Goal: Contribute content: Contribute content

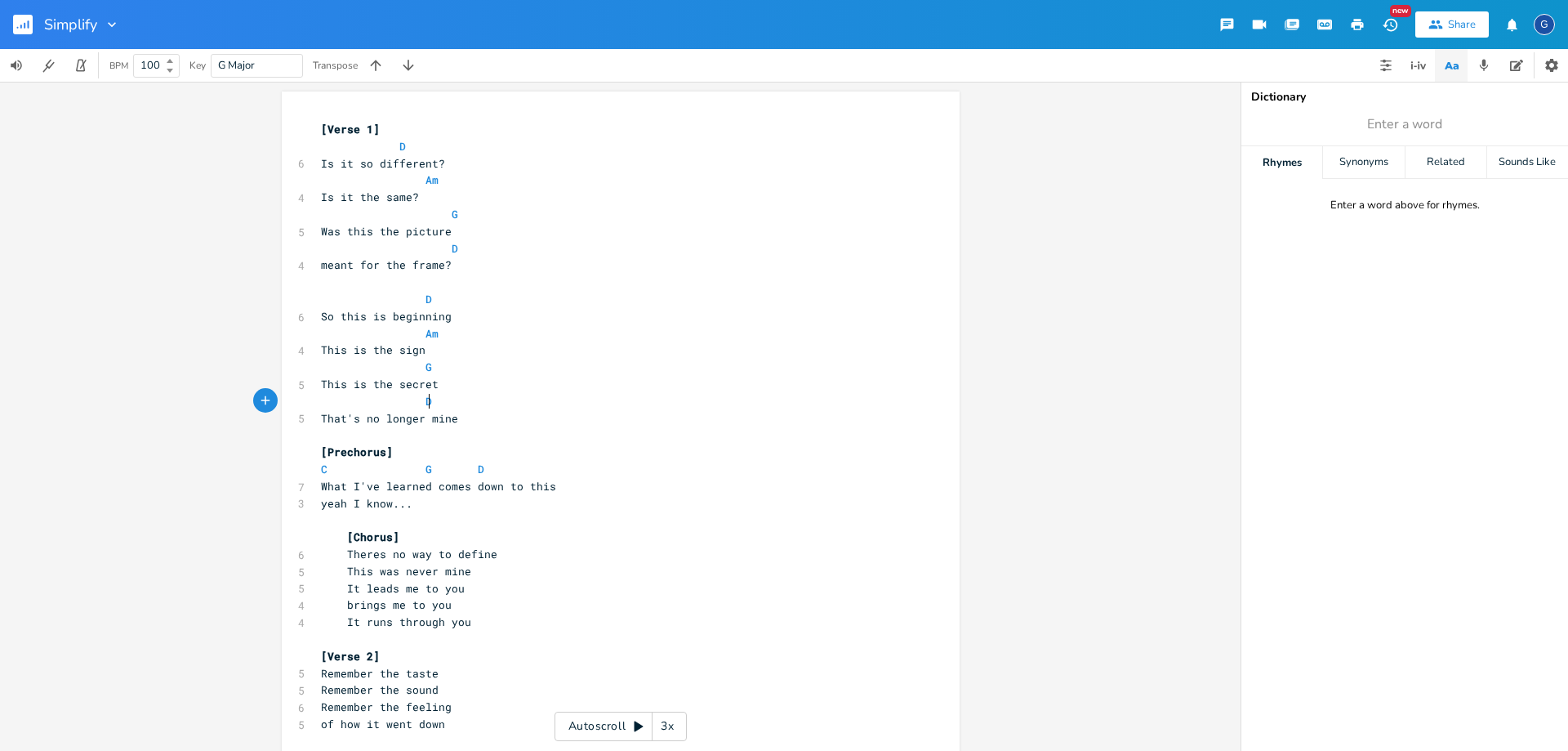
click at [567, 398] on pre "D" at bounding box center [612, 401] width 590 height 17
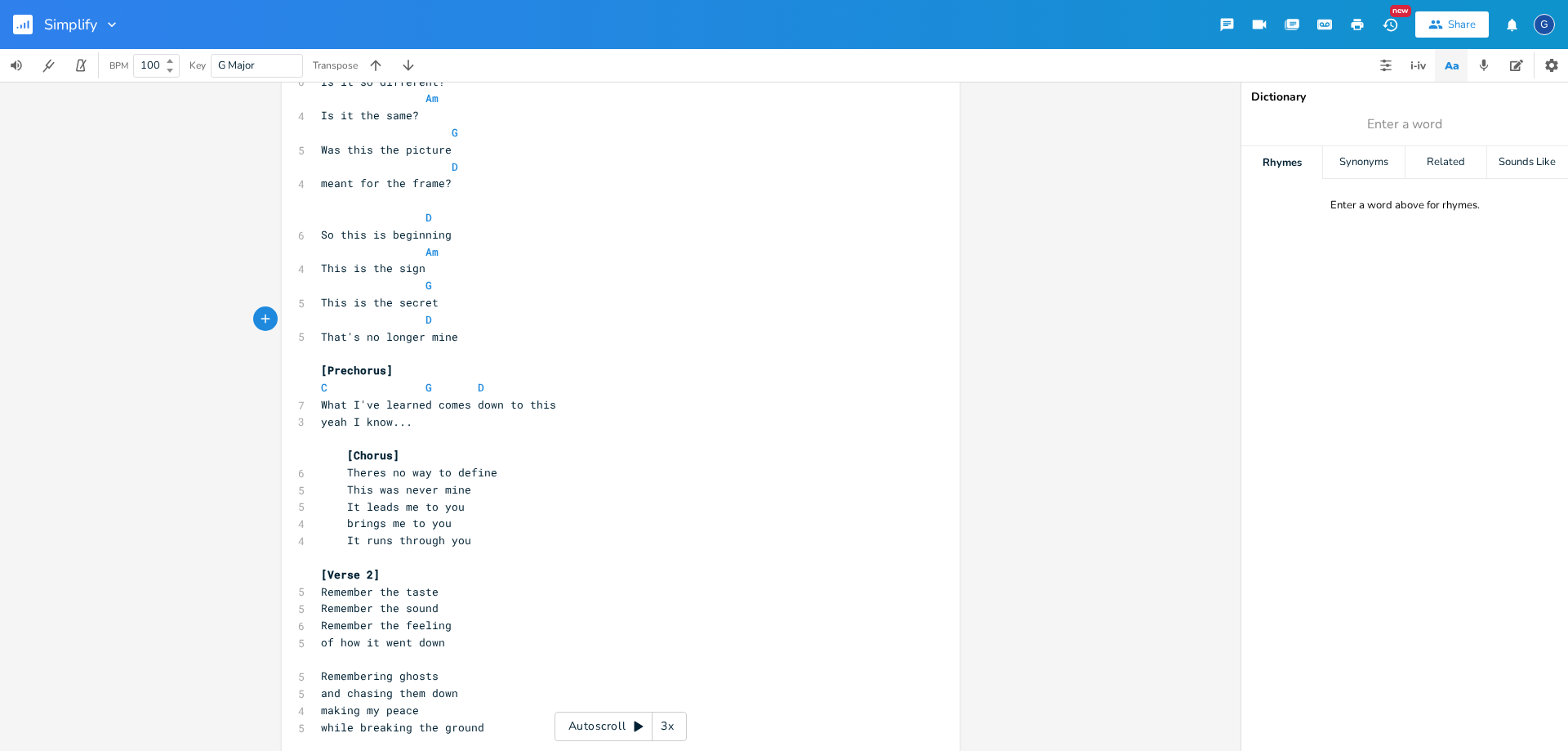
scroll to position [163, 0]
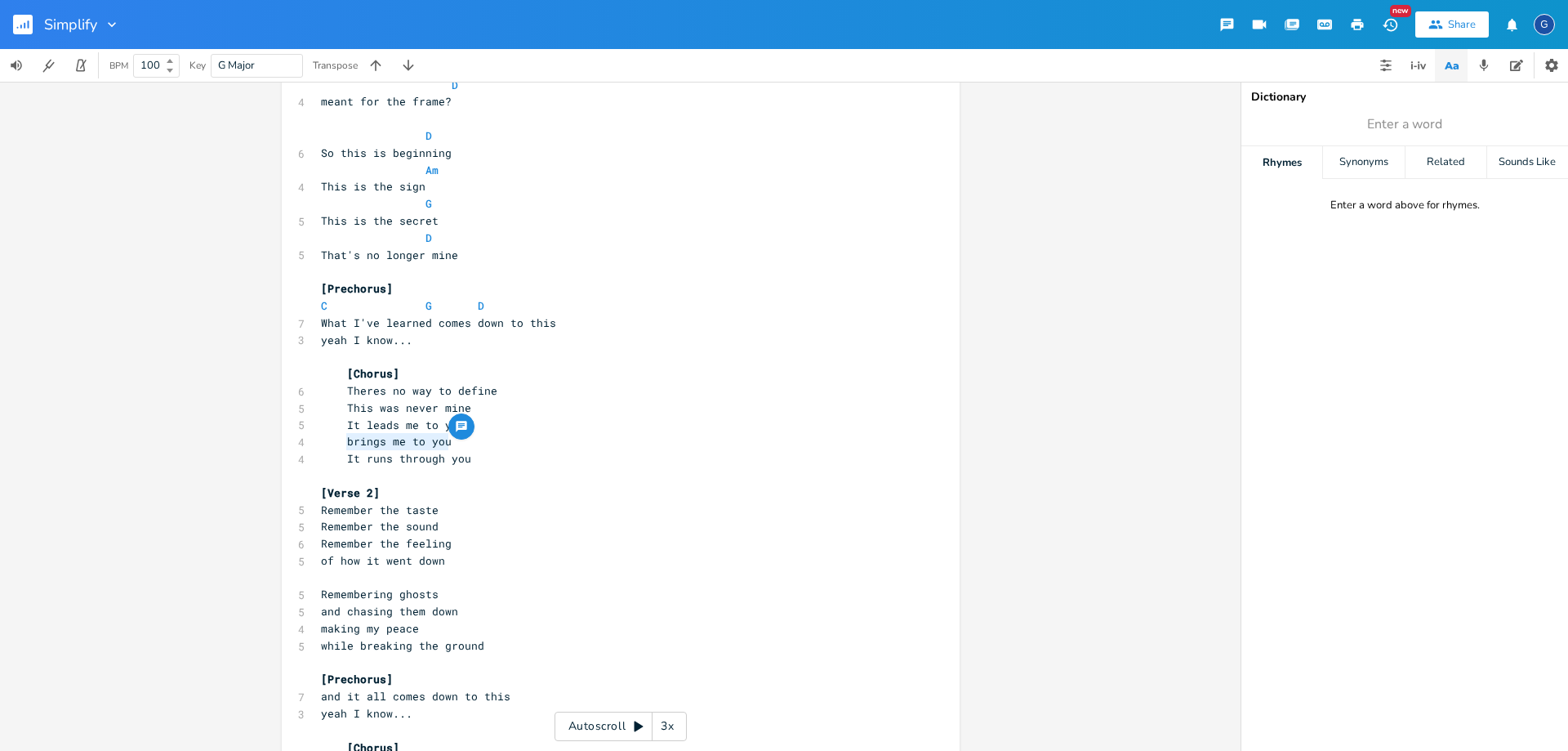
drag, startPoint x: 451, startPoint y: 442, endPoint x: 338, endPoint y: 445, distance: 113.0
click at [338, 445] on pre "brings me to you" at bounding box center [612, 441] width 590 height 17
type textarea "Whatever I do"
click at [507, 397] on pre "Theres no way to define" at bounding box center [612, 391] width 590 height 17
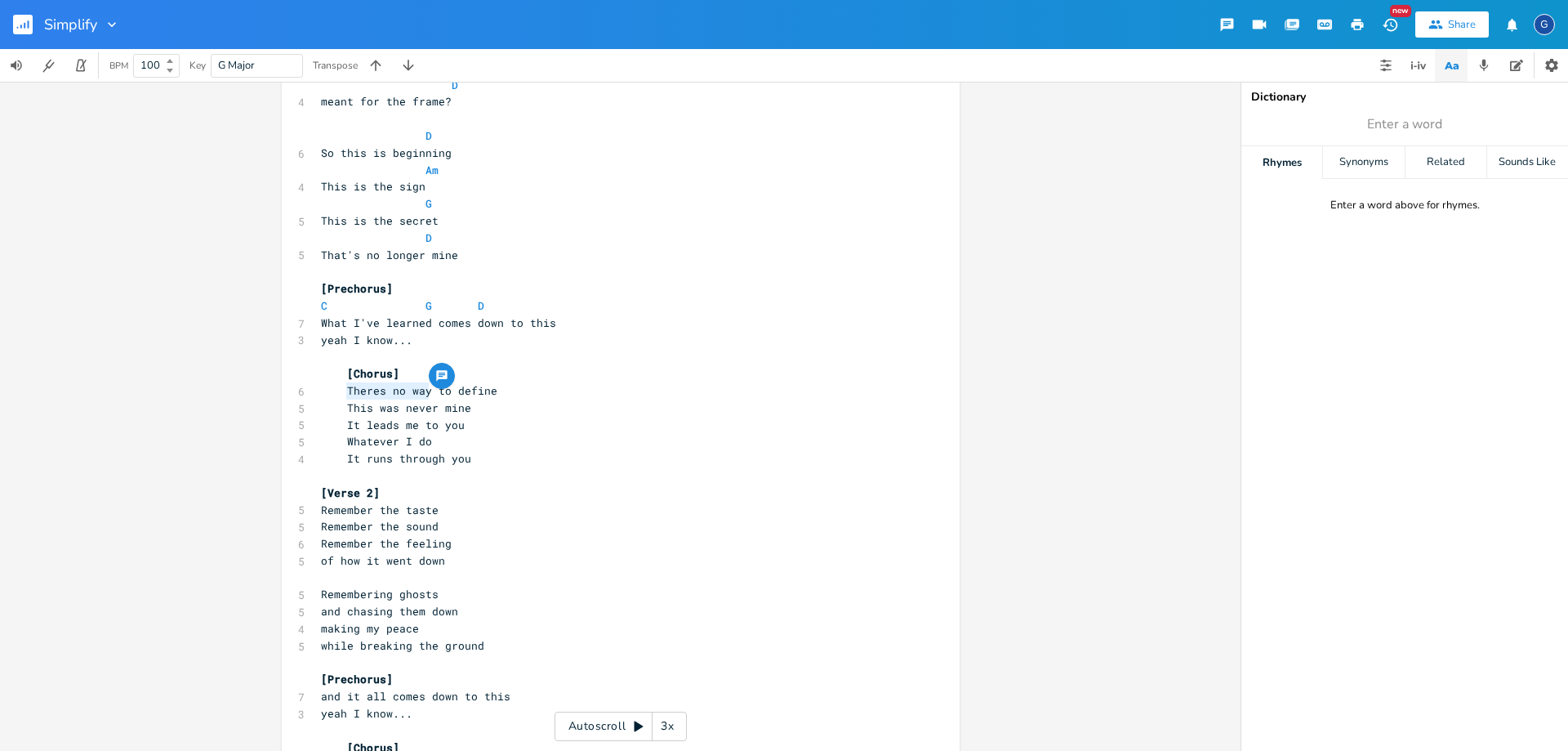
drag, startPoint x: 424, startPoint y: 389, endPoint x: 339, endPoint y: 392, distance: 85.1
click at [339, 392] on span "Theres no way to define" at bounding box center [409, 391] width 177 height 15
type textarea "Its sop"
type textarea "hard"
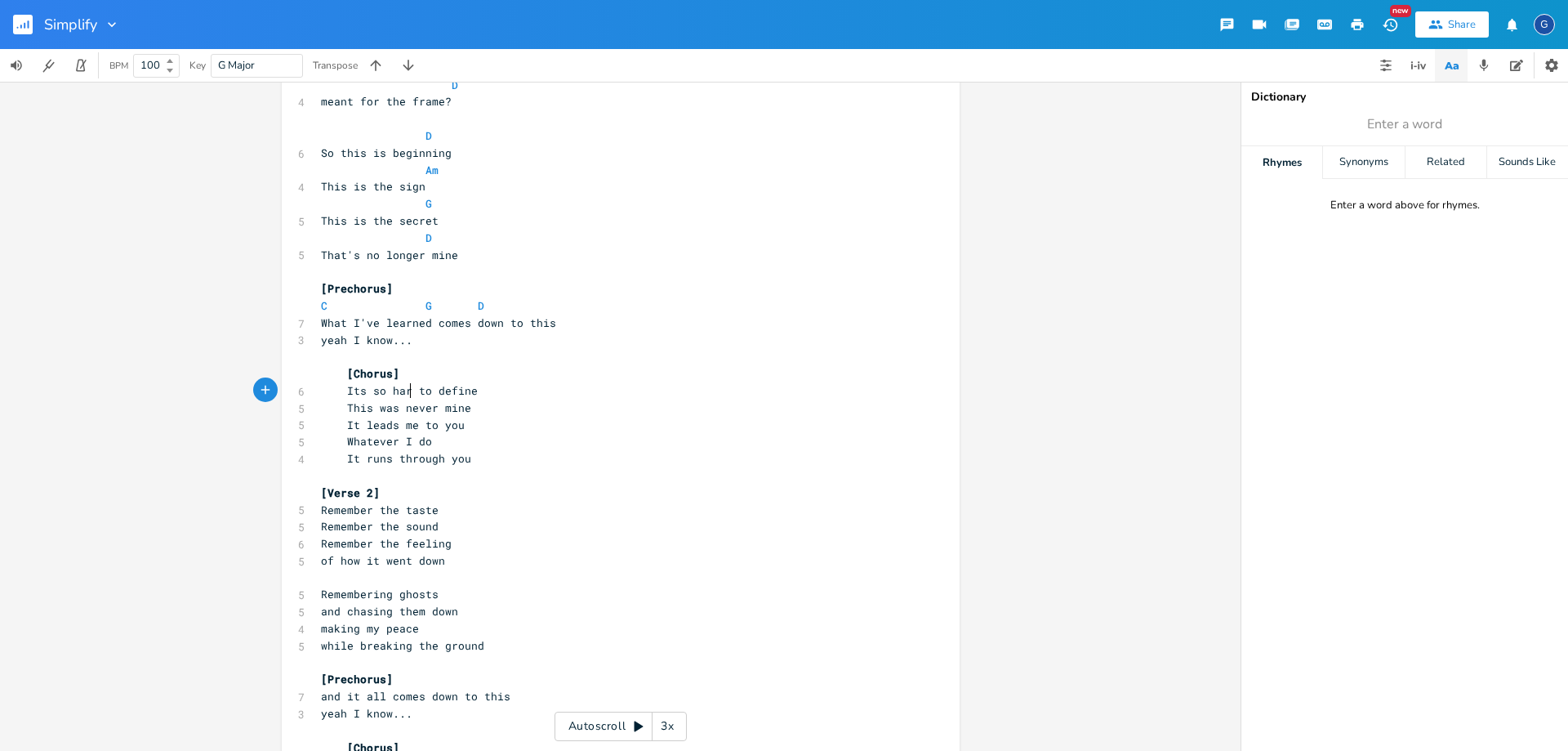
scroll to position [0, 24]
click at [353, 407] on span "This was never mine" at bounding box center [396, 407] width 150 height 15
type textarea "What"
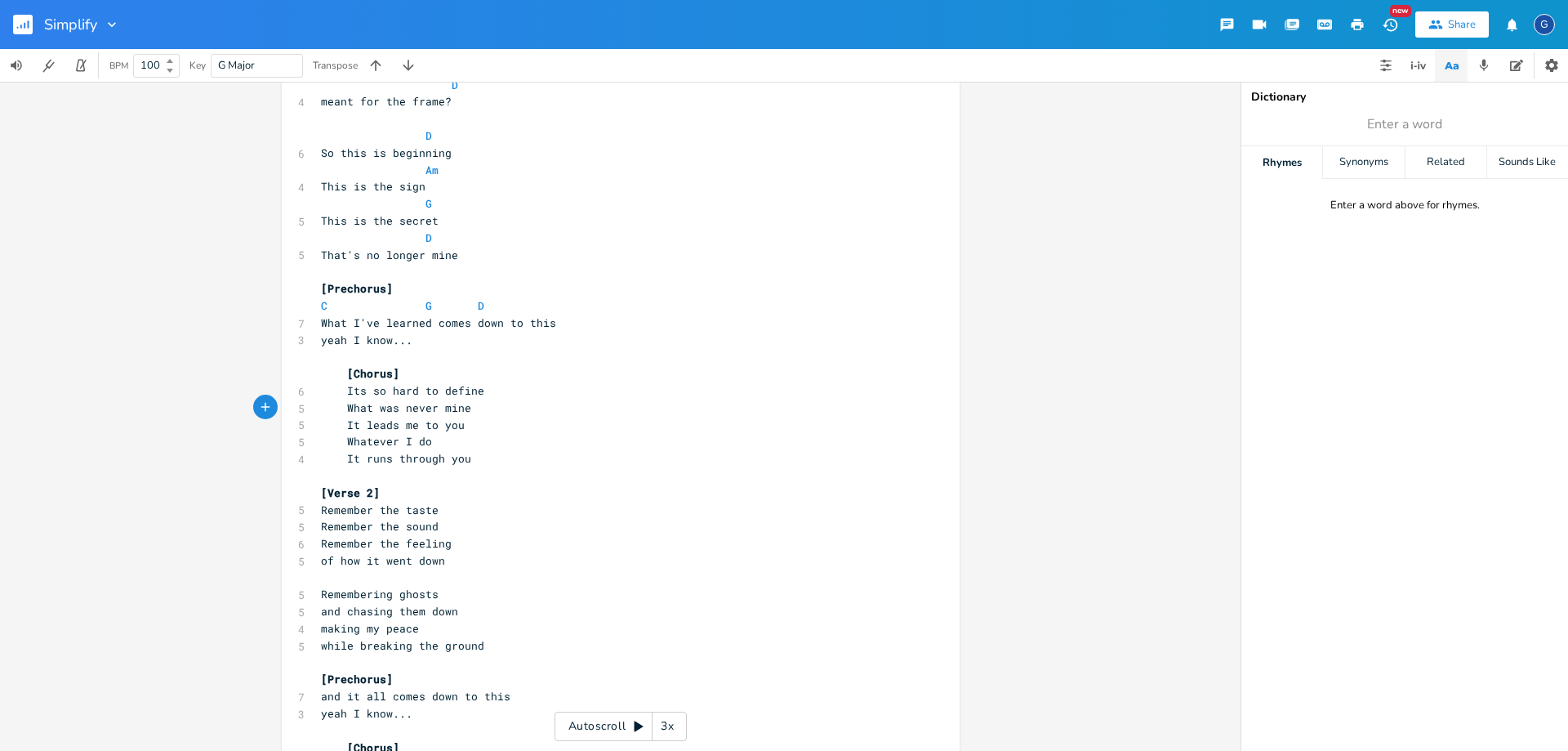
click at [365, 440] on span "Whatever I do" at bounding box center [377, 441] width 111 height 15
type textarea "All that"
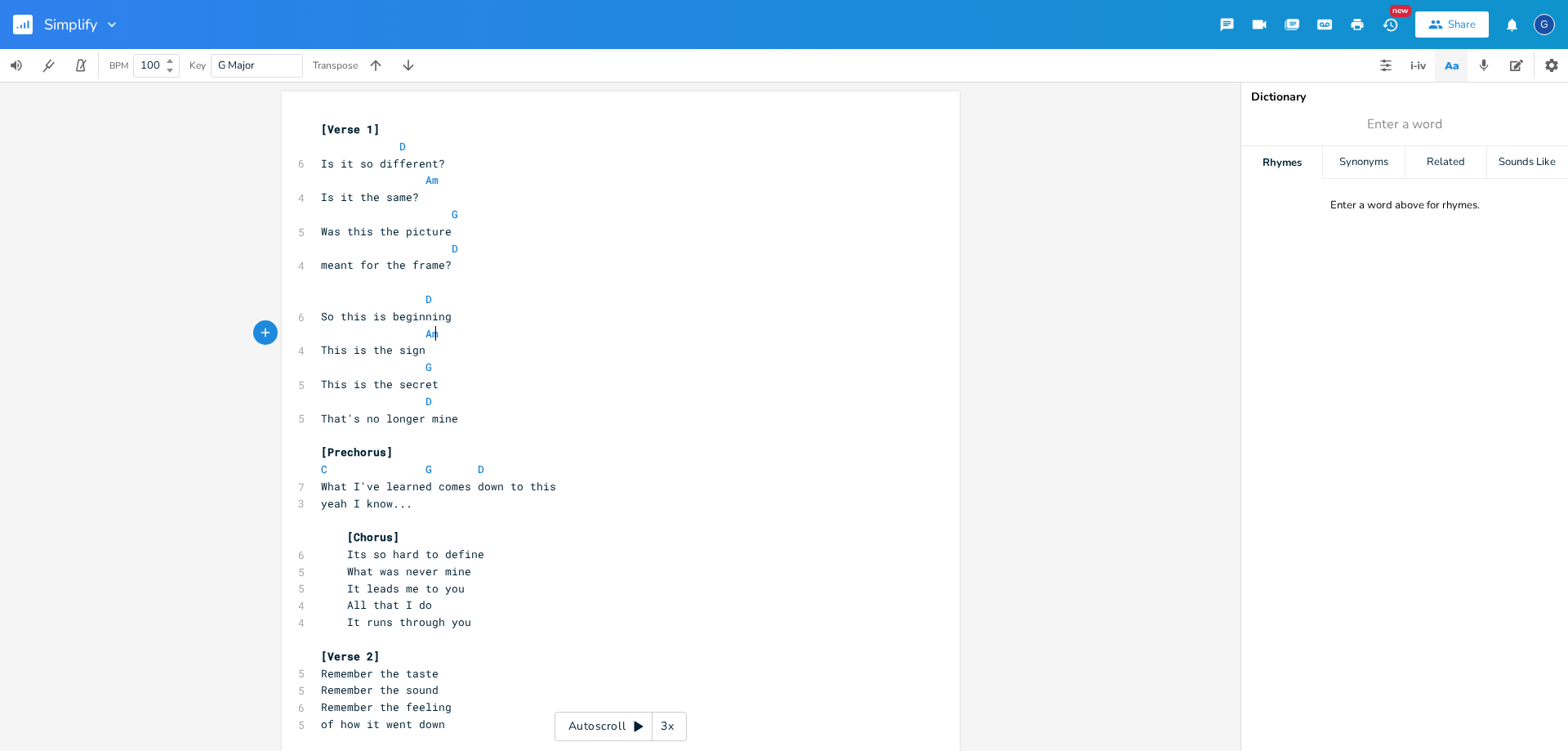
click at [523, 334] on pre "Am" at bounding box center [612, 334] width 590 height 17
click at [411, 552] on span "Its so hard to define" at bounding box center [402, 554] width 163 height 15
click at [465, 573] on span "What was never mine" at bounding box center [396, 571] width 150 height 15
type textarea "In between the lines"
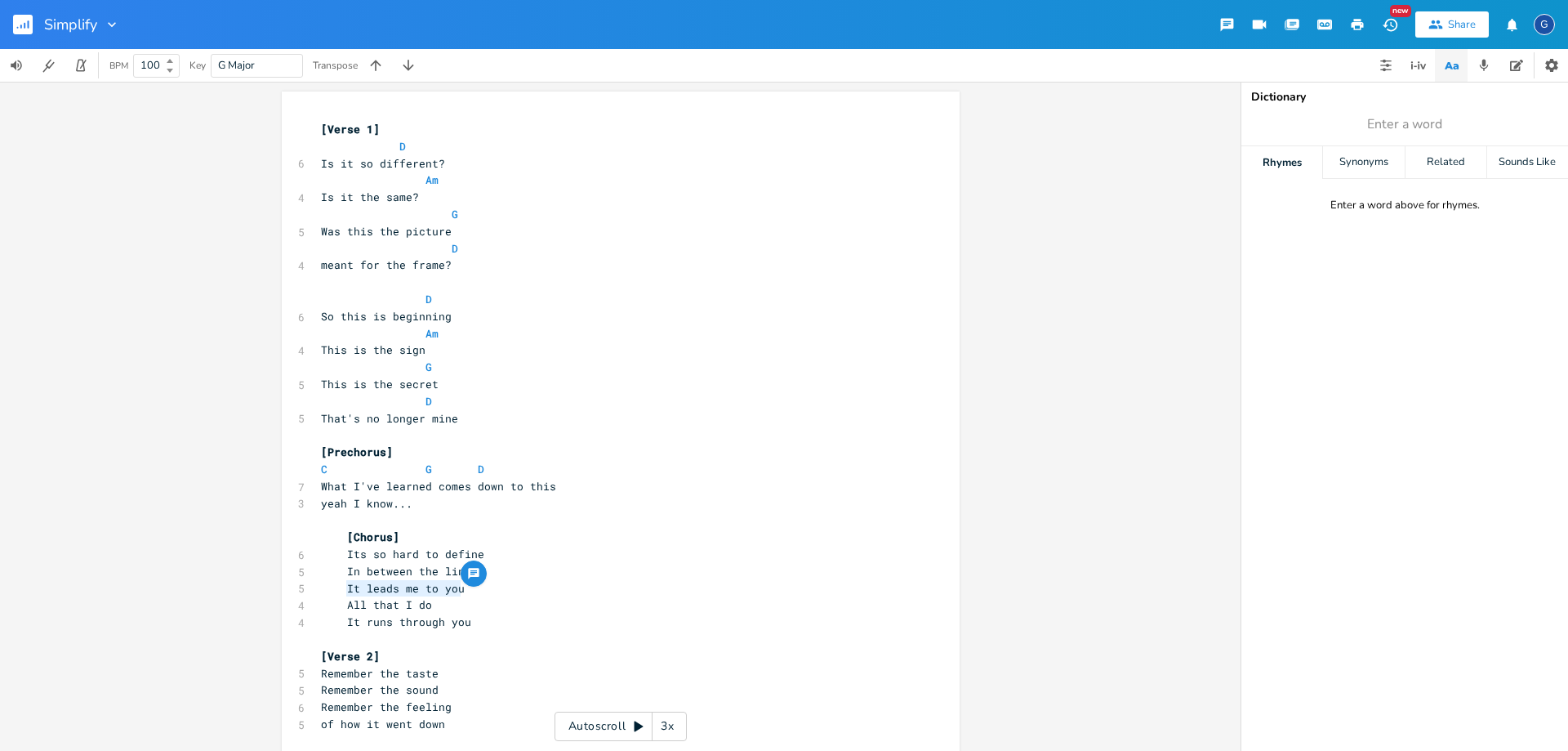
drag, startPoint x: 475, startPoint y: 588, endPoint x: 343, endPoint y: 589, distance: 132.0
click at [343, 589] on pre "It leads me to you" at bounding box center [612, 588] width 590 height 17
type textarea "When all tha tI do"
click at [427, 588] on span "When all tha tI do" at bounding box center [392, 588] width 144 height 15
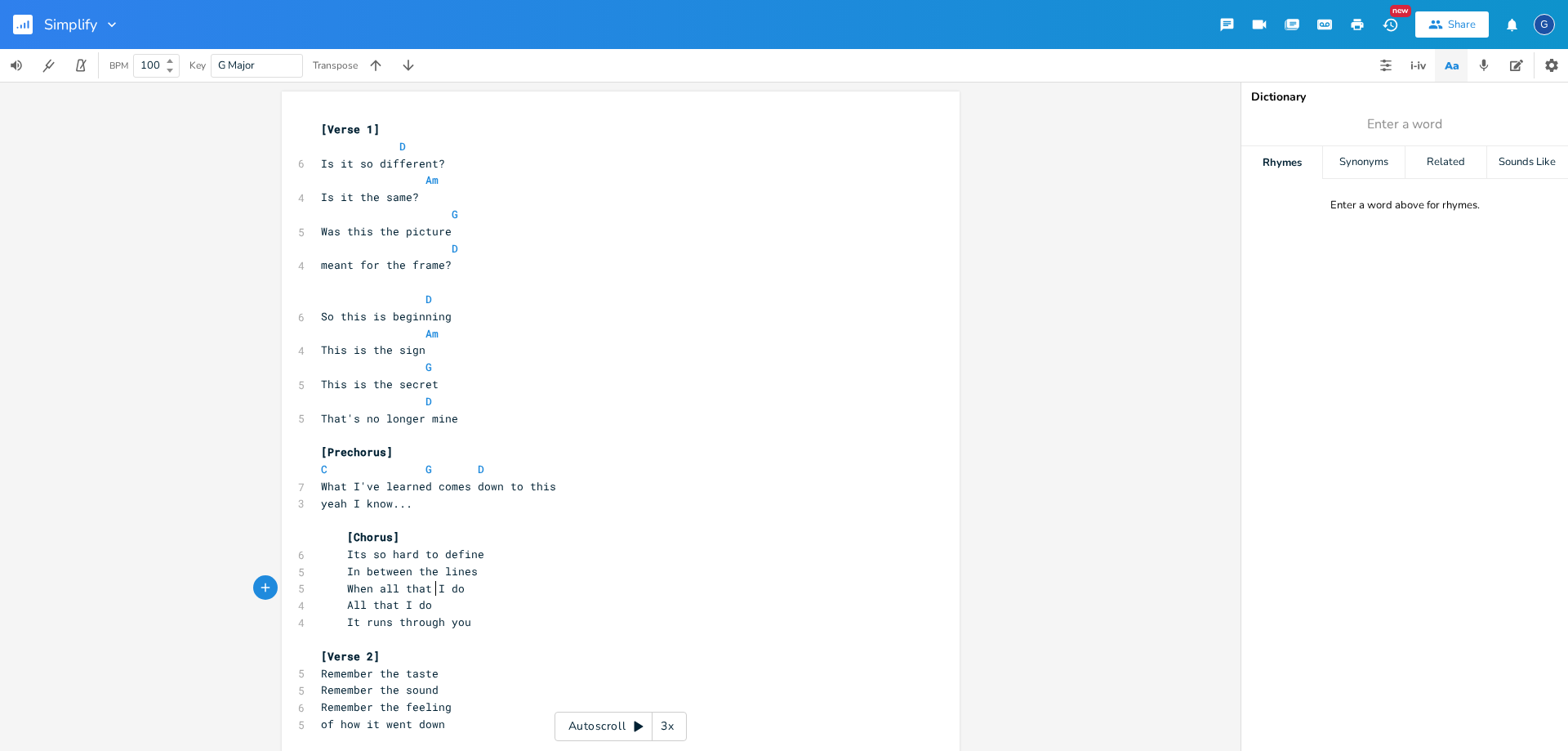
scroll to position [0, 2]
type textarea "ll that I do"
drag, startPoint x: 436, startPoint y: 606, endPoint x: 347, endPoint y: 601, distance: 89.1
click at [347, 601] on pre "All that I do" at bounding box center [612, 605] width 590 height 17
click at [347, 601] on span "All that I do" at bounding box center [377, 605] width 111 height 15
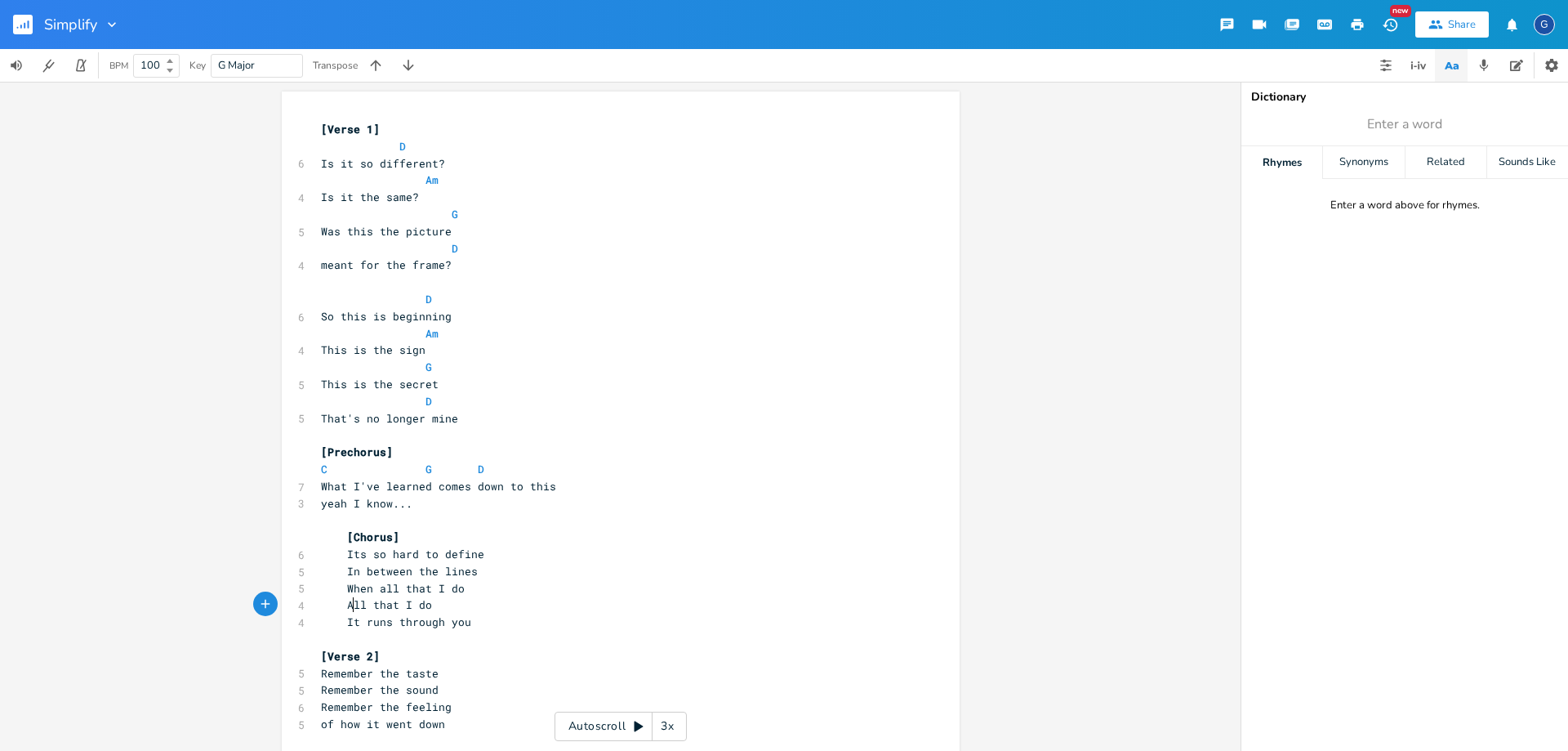
click at [347, 601] on span "All that I do" at bounding box center [377, 605] width 111 height 15
click at [431, 604] on pre "All that I do" at bounding box center [612, 605] width 590 height 17
type textarea "Leads me to you"
type input "Runs Through You"
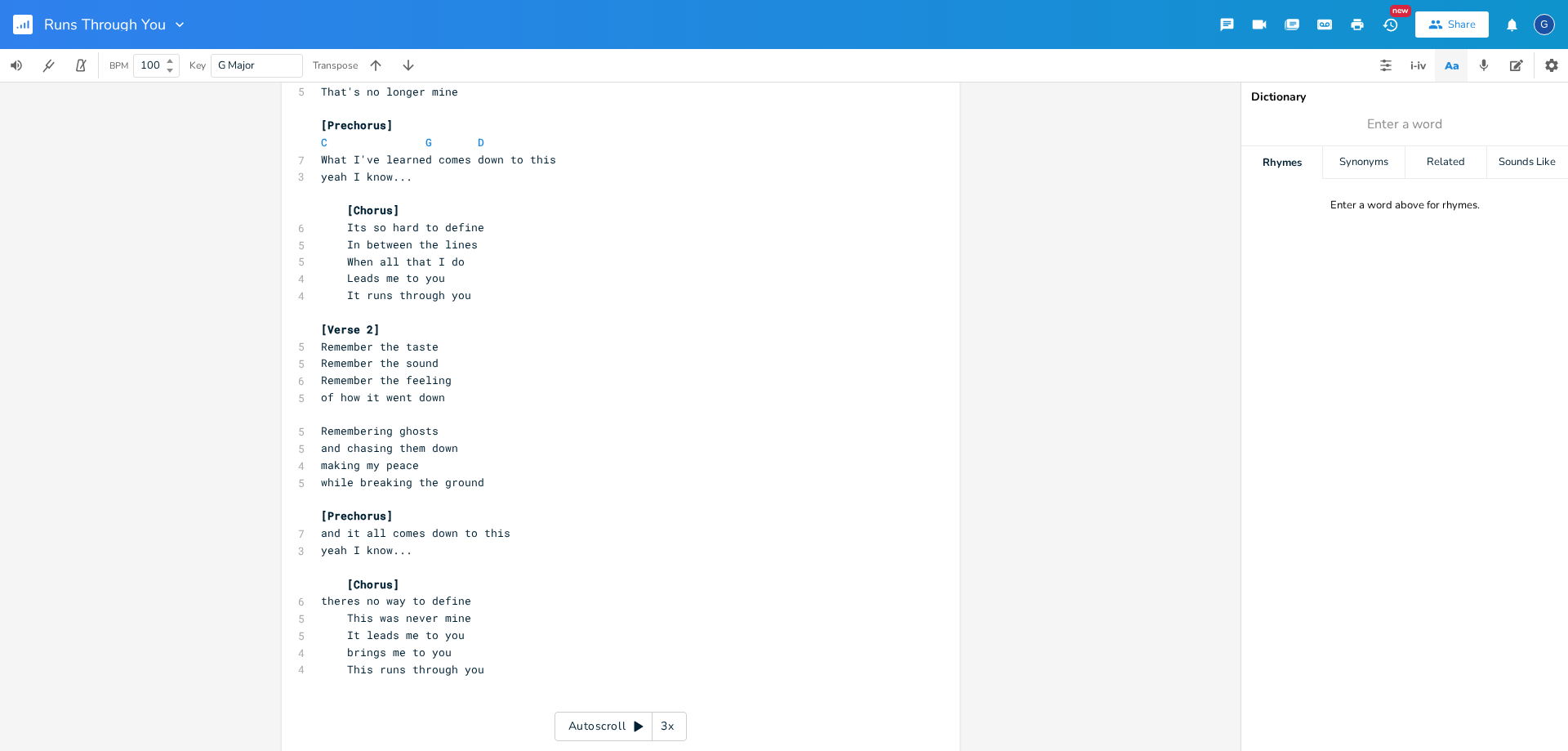
scroll to position [0, 79]
type textarea "theres no way"
drag, startPoint x: 424, startPoint y: 600, endPoint x: 342, endPoint y: 602, distance: 82.0
click at [342, 602] on span "theres no way to define" at bounding box center [396, 601] width 150 height 15
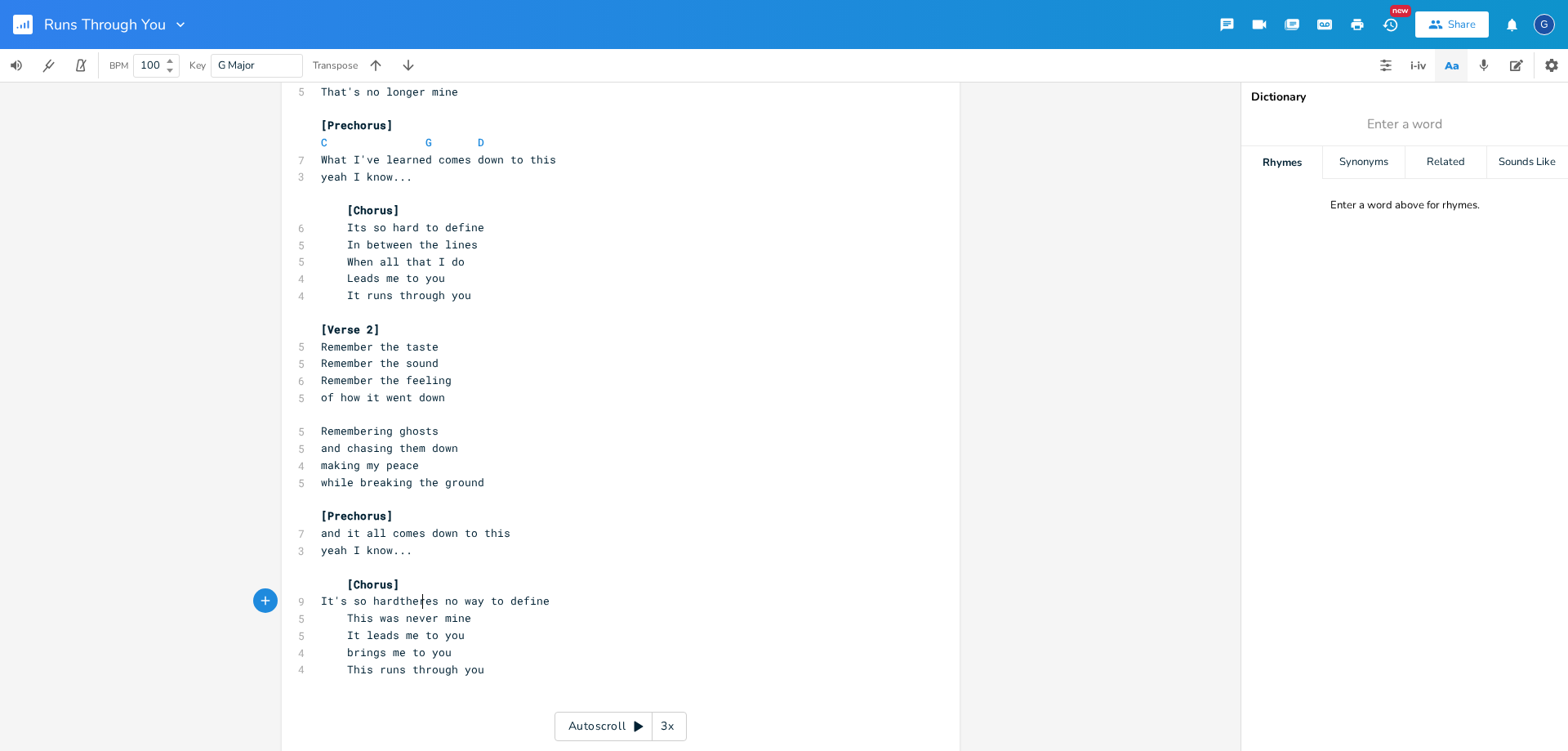
scroll to position [0, 53]
type textarea "It's so hard"
click at [464, 616] on span "This was never mine" at bounding box center [396, 617] width 150 height 15
click at [466, 620] on span "This was never mine" at bounding box center [396, 617] width 150 height 15
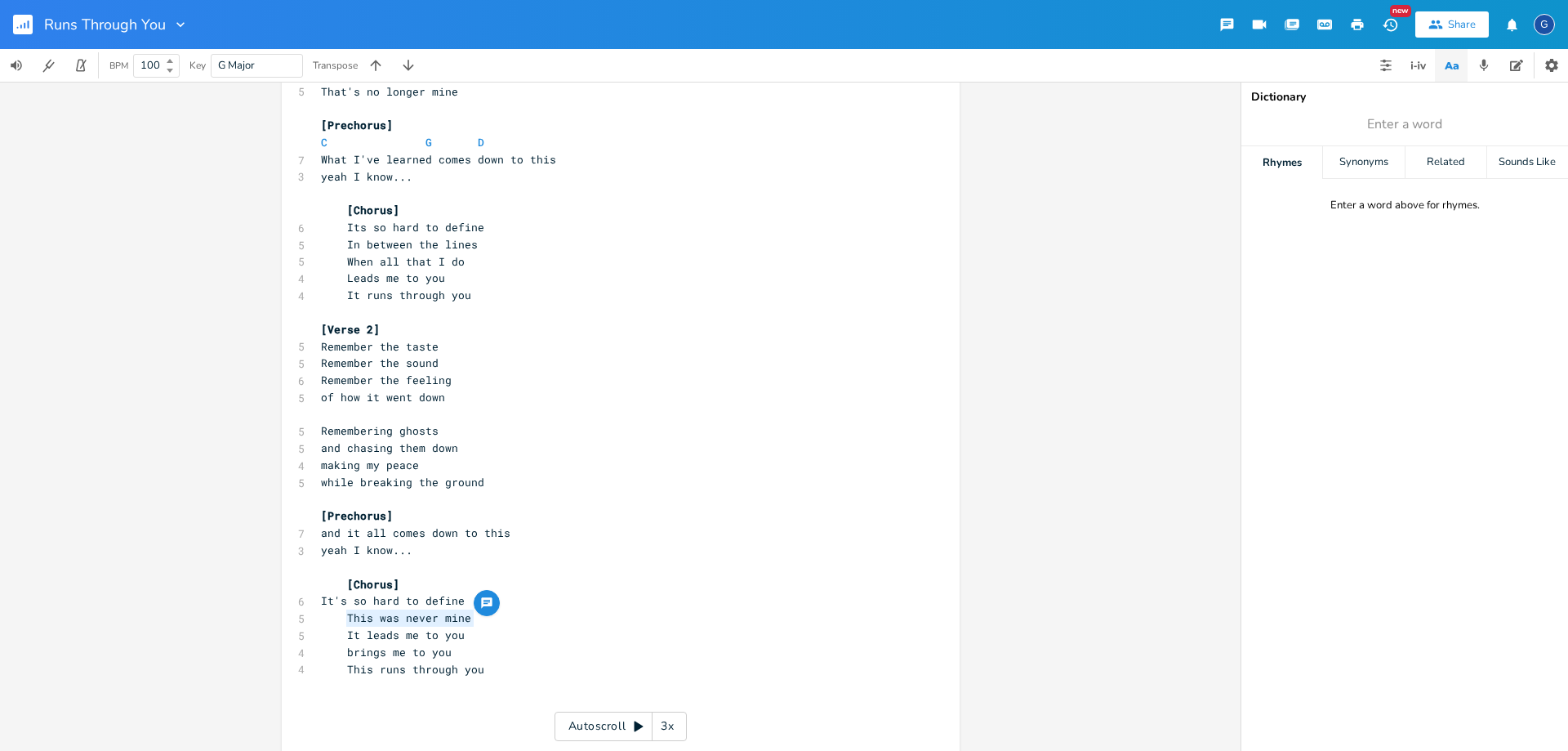
drag, startPoint x: 466, startPoint y: 620, endPoint x: 353, endPoint y: 613, distance: 113.2
click at [353, 613] on span "This was never mine" at bounding box center [396, 617] width 150 height 15
type textarea "caught between the lines"
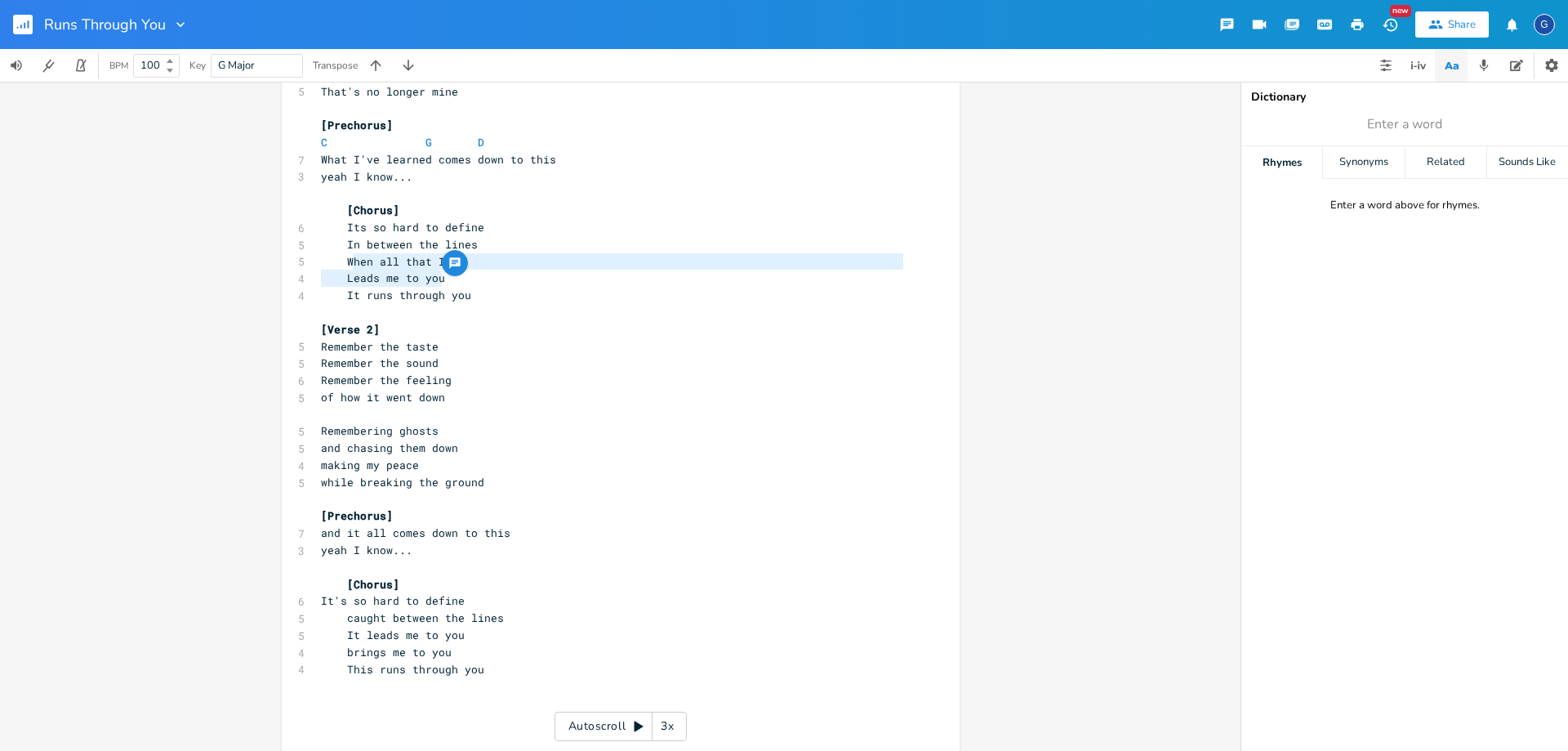
type textarea "When all that I do Leads me to you"
drag, startPoint x: 444, startPoint y: 279, endPoint x: 342, endPoint y: 265, distance: 103.0
click at [342, 265] on div "[Verse 1] D 6 Is it so different? Am 4 Is it the same? G 5 Was this the picture…" at bounding box center [612, 278] width 590 height 968
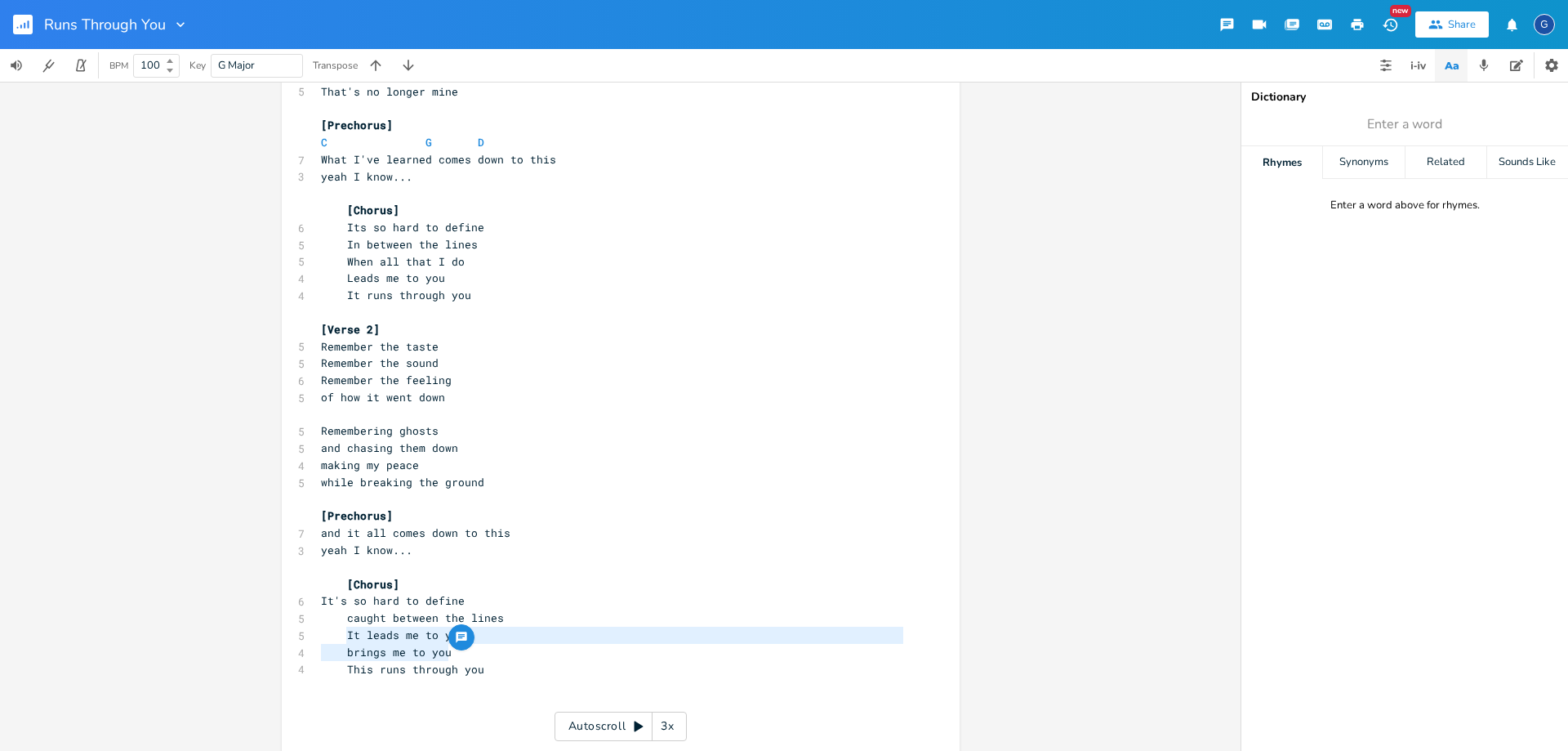
drag, startPoint x: 452, startPoint y: 653, endPoint x: 343, endPoint y: 633, distance: 110.8
click at [343, 633] on div "[Verse 1] D 6 Is it so different? Am 4 Is it the same? G 5 Was this the picture…" at bounding box center [612, 278] width 590 height 968
type textarea "It leads me to you brings me to you"
click at [343, 633] on span "It leads me to you" at bounding box center [392, 635] width 144 height 15
type textarea "It"
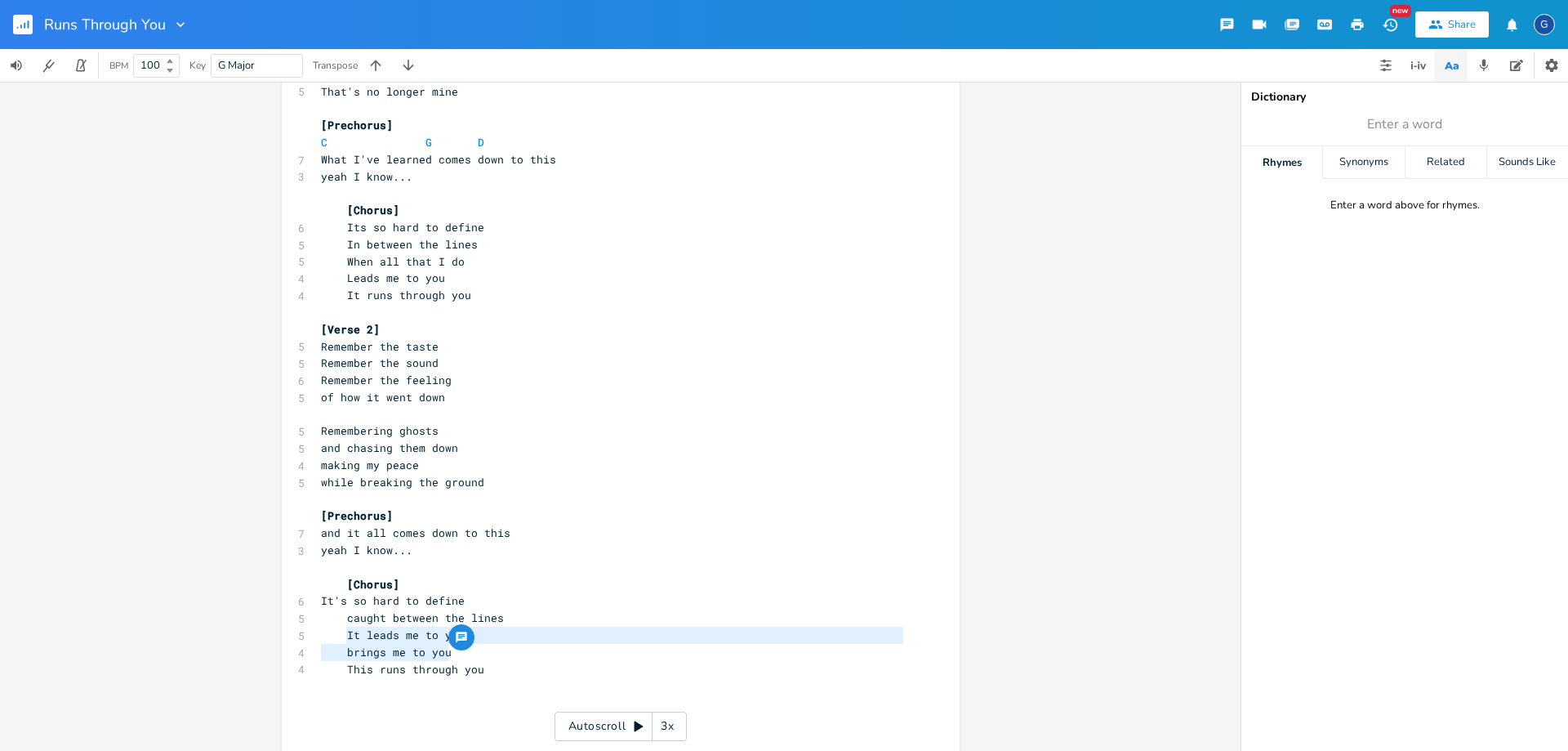
click at [343, 633] on span "It leads me to you" at bounding box center [392, 635] width 144 height 15
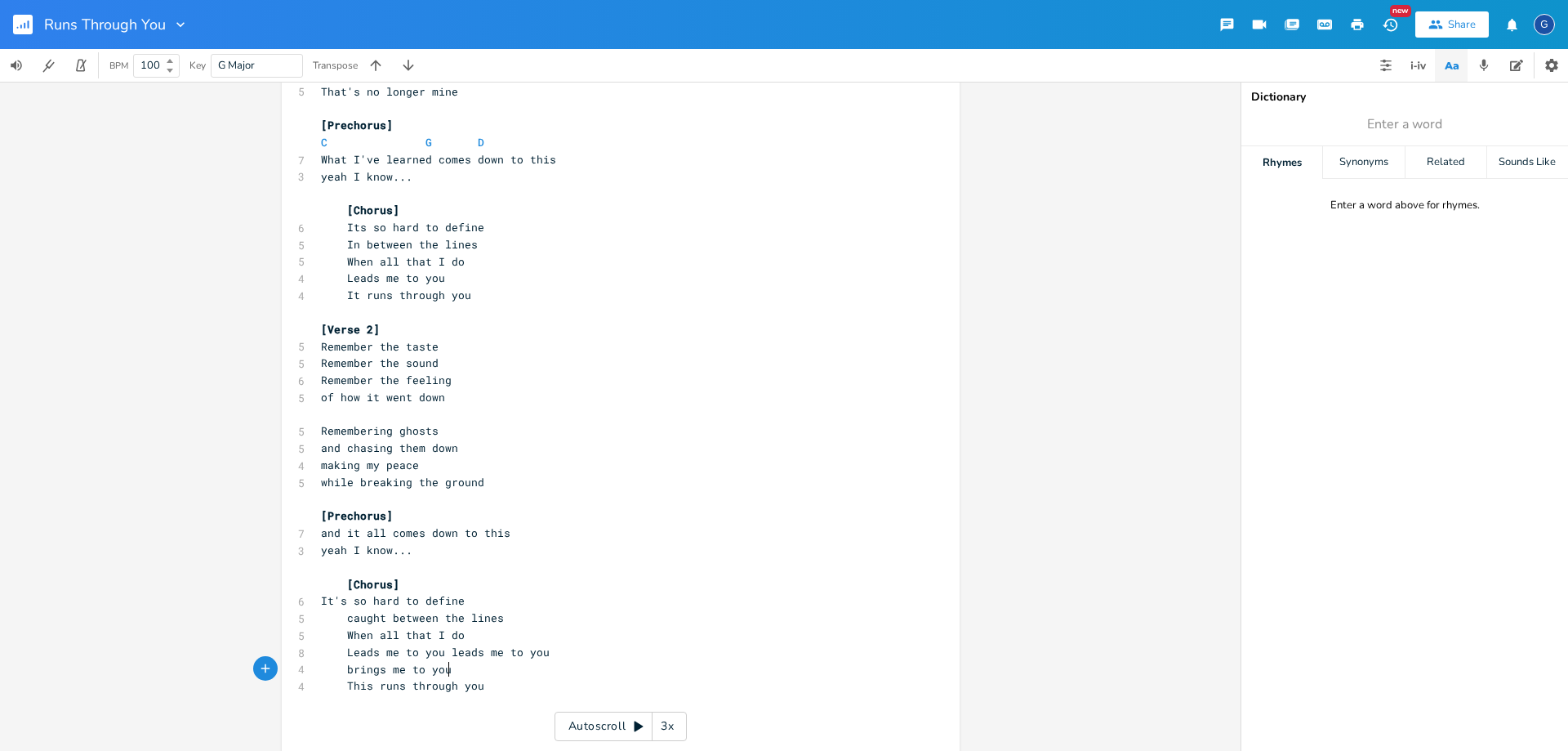
type textarea "[PERSON_NAME] me to you brings me to you"
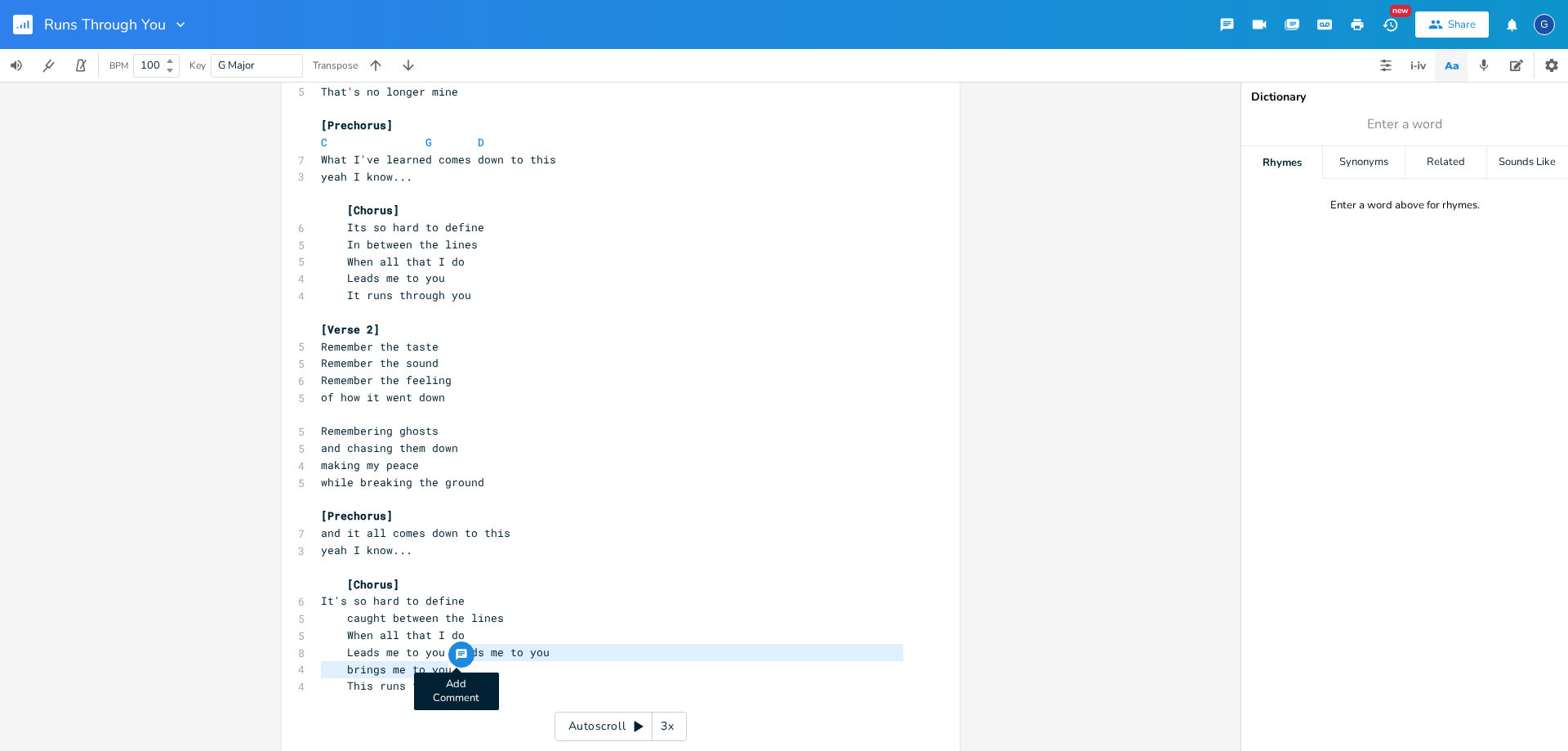
drag, startPoint x: 447, startPoint y: 666, endPoint x: 447, endPoint y: 653, distance: 13.0
click at [447, 653] on div "[PERSON_NAME] me to you brings me to you x [Verse 1] D 6 Is it so different? Am…" at bounding box center [621, 284] width 678 height 1037
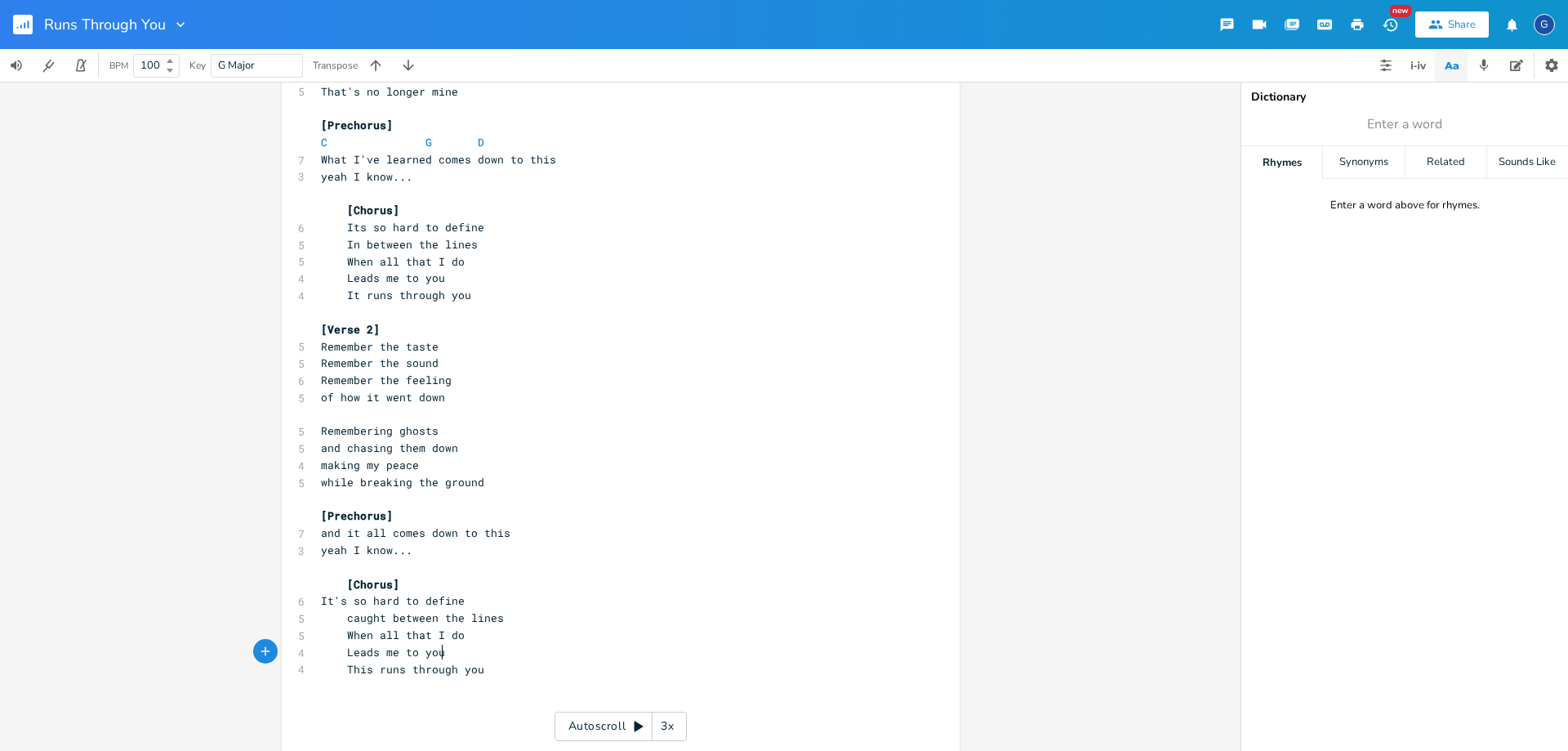
click at [348, 671] on span "This runs through you" at bounding box center [402, 669] width 163 height 15
type textarea "This runs through you"
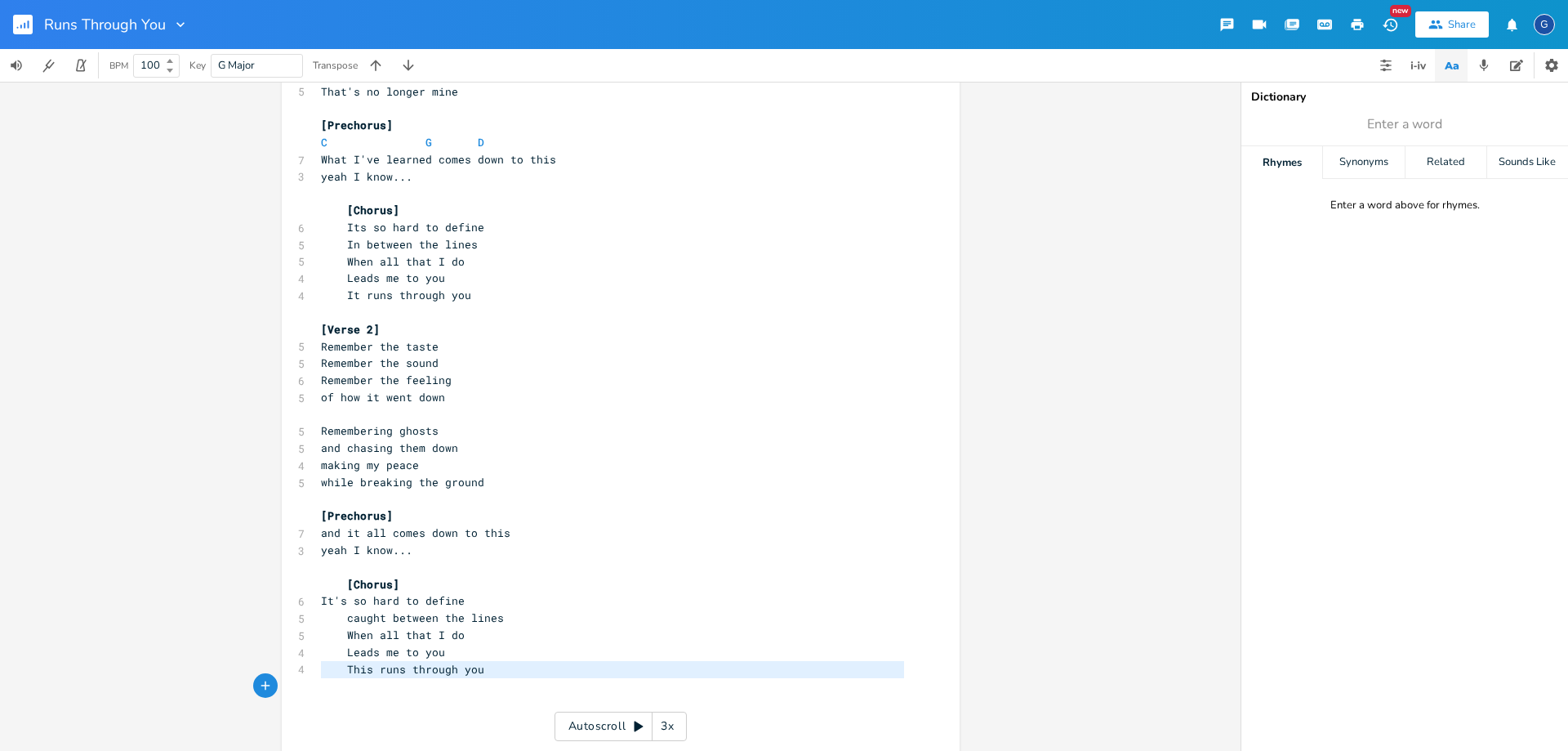
click at [348, 671] on span "This runs through you" at bounding box center [402, 669] width 163 height 15
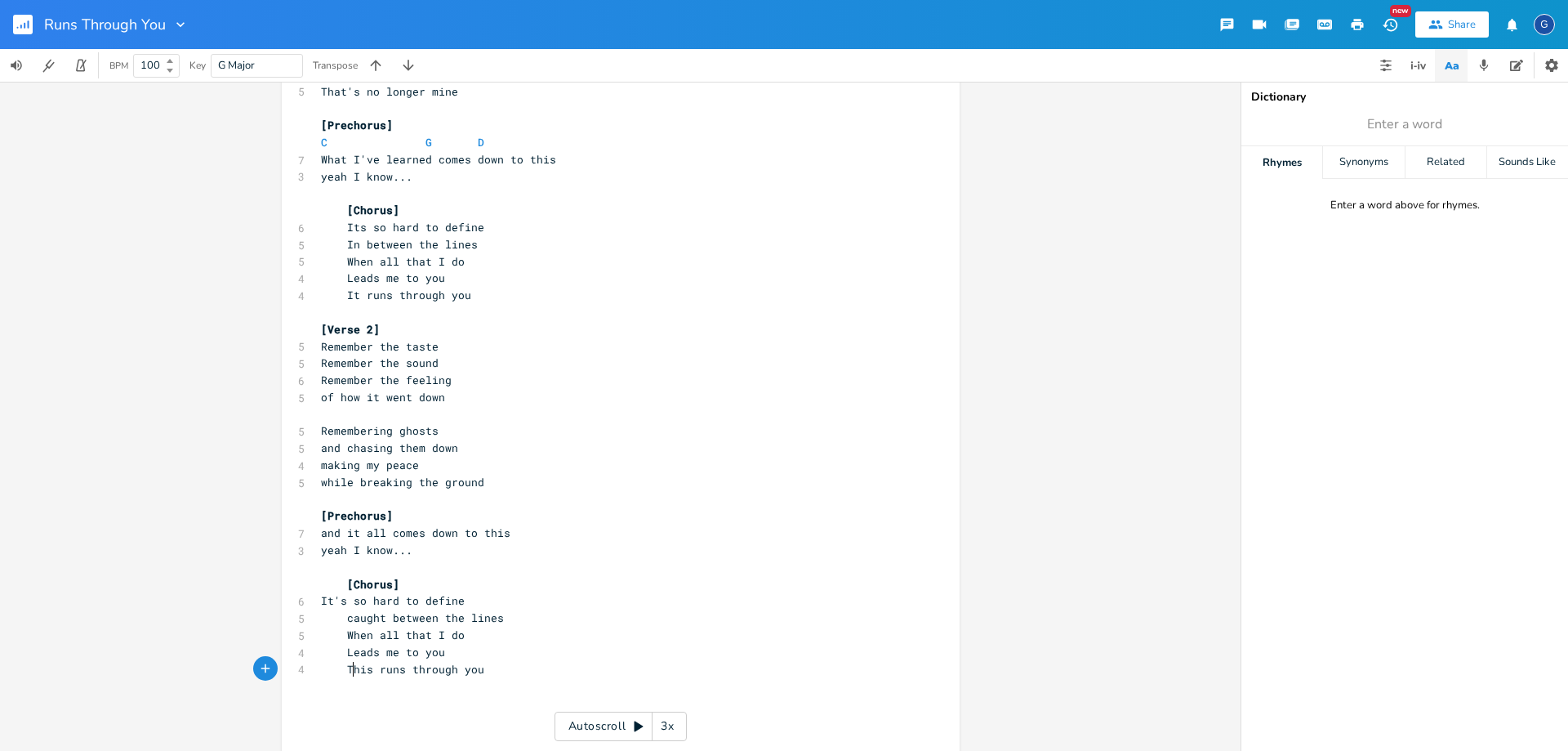
click at [348, 671] on span "This runs through you" at bounding box center [402, 669] width 163 height 15
type textarea "It"
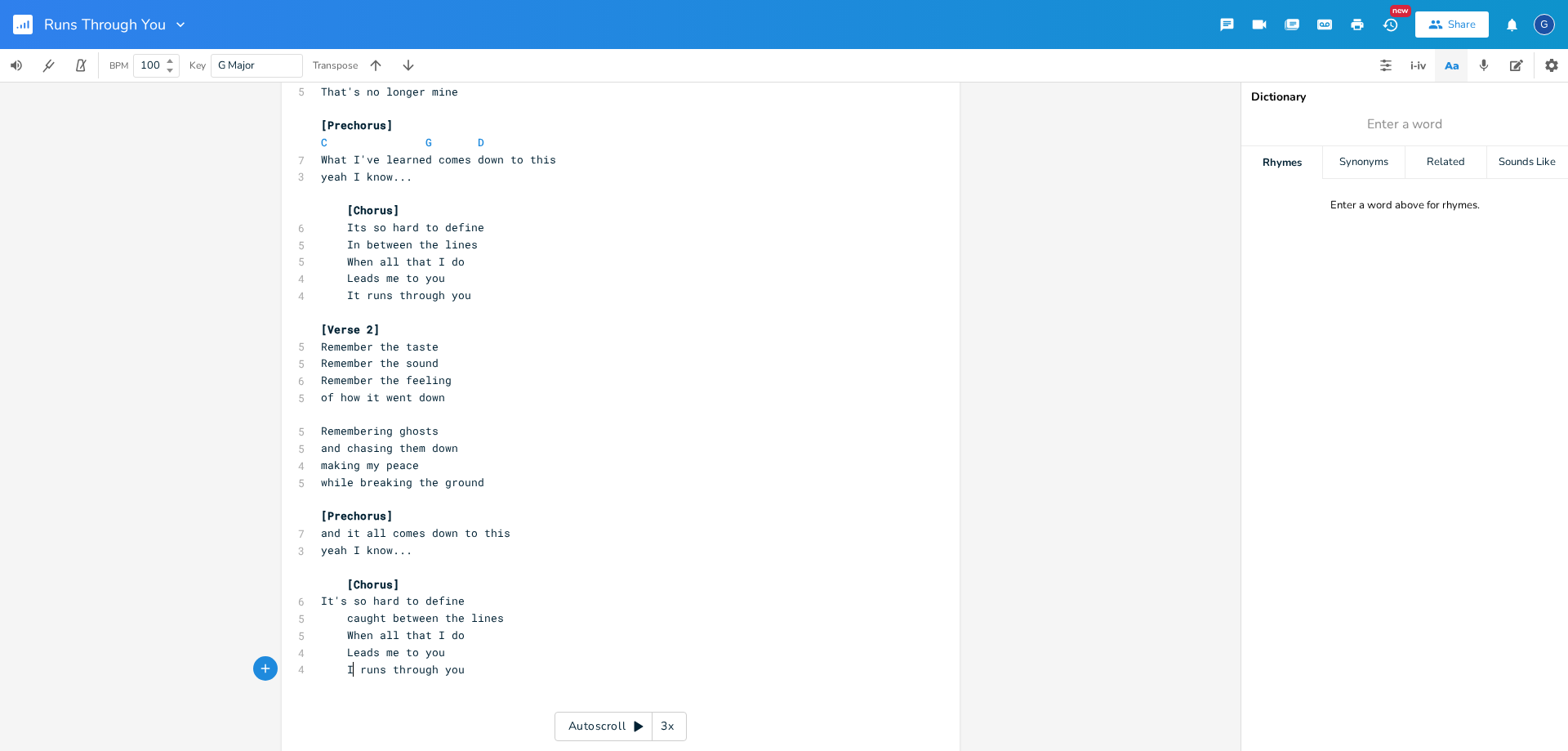
scroll to position [0, 7]
click at [529, 615] on pre "caught between the lines" at bounding box center [612, 617] width 590 height 17
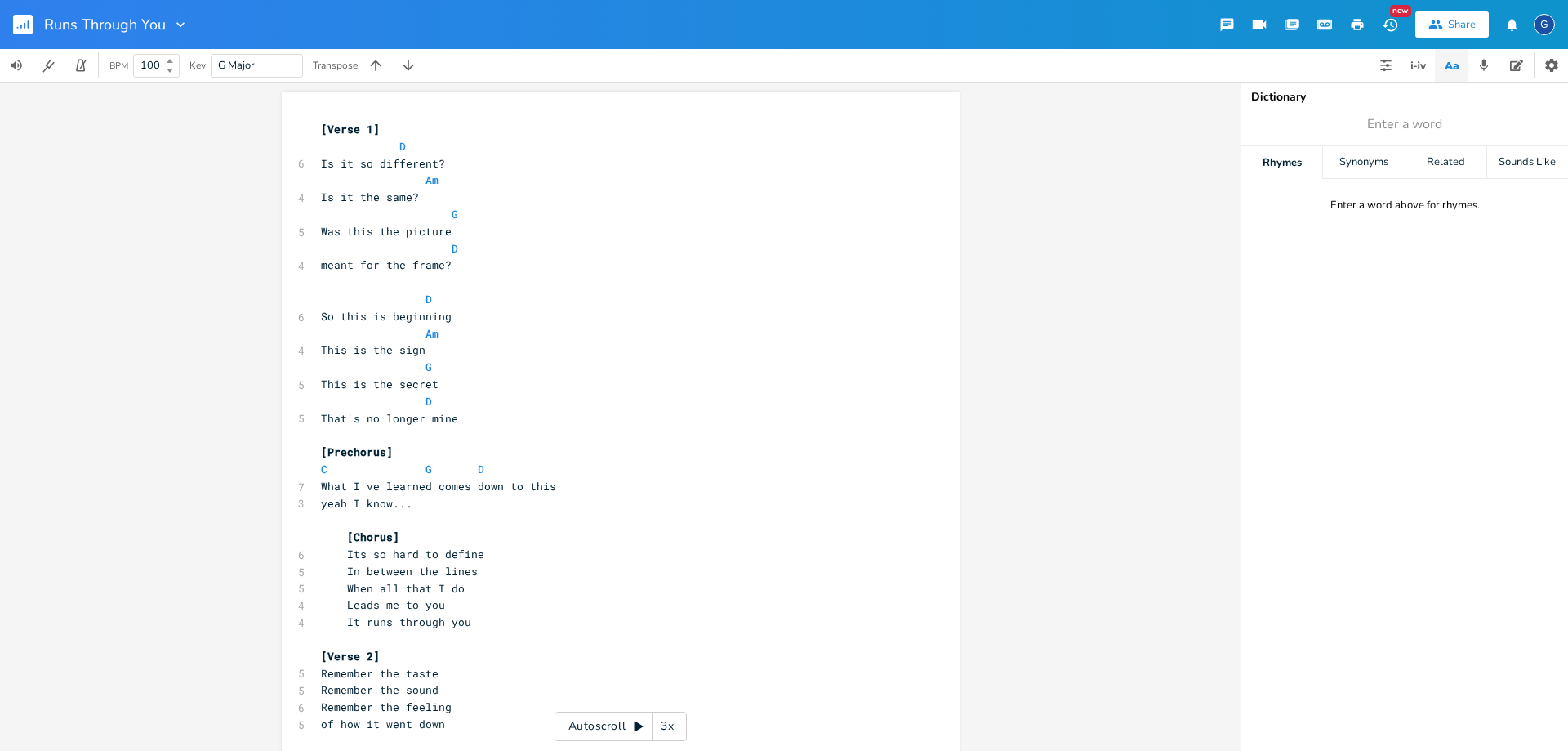
click at [363, 163] on span "Is it so different?" at bounding box center [383, 163] width 124 height 15
type textarea "any"
type input "define"
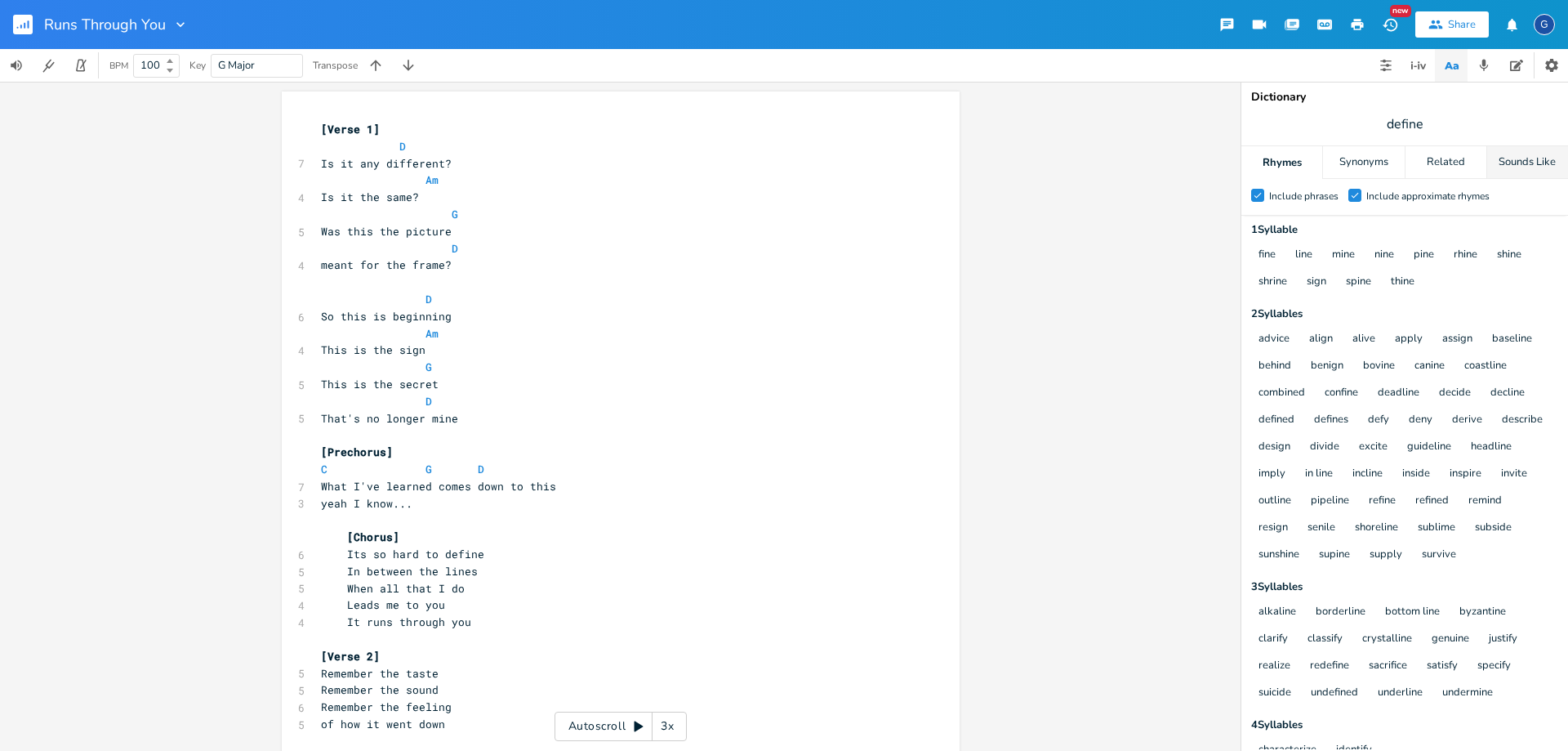
click at [1516, 167] on div "Sounds Like" at bounding box center [1527, 162] width 80 height 32
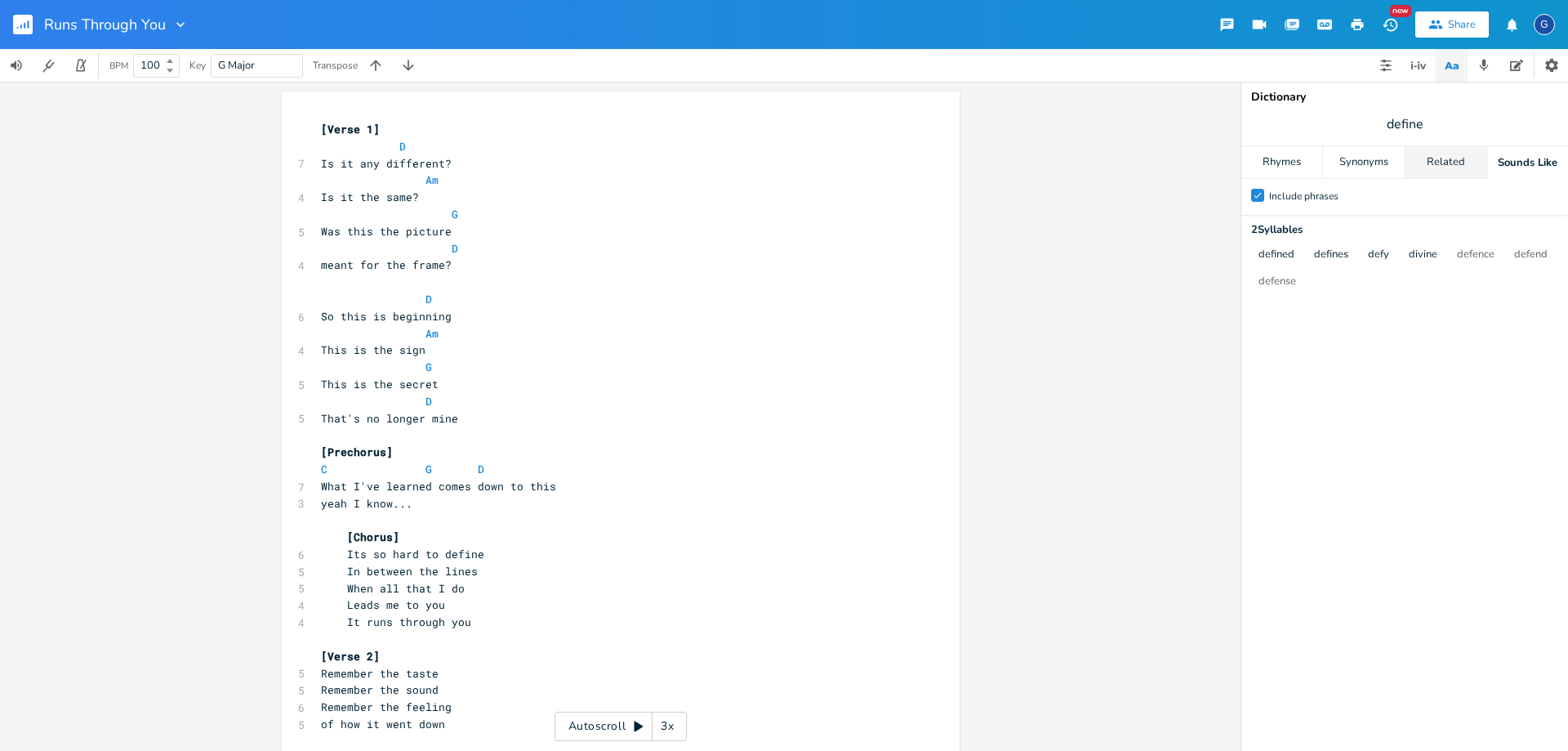
click at [1434, 167] on div "Related" at bounding box center [1445, 162] width 80 height 32
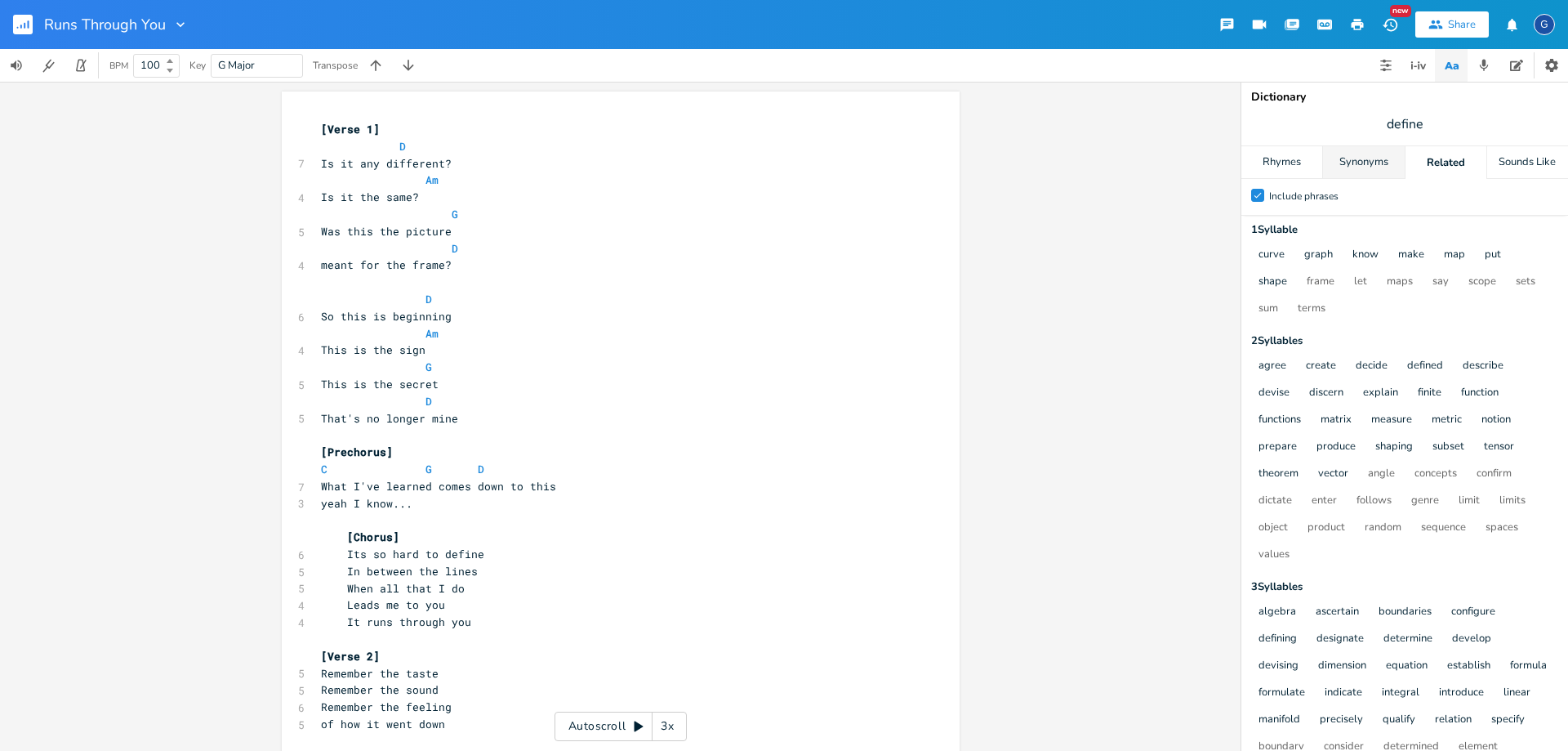
click at [1354, 159] on div "Synonyms" at bounding box center [1363, 162] width 80 height 32
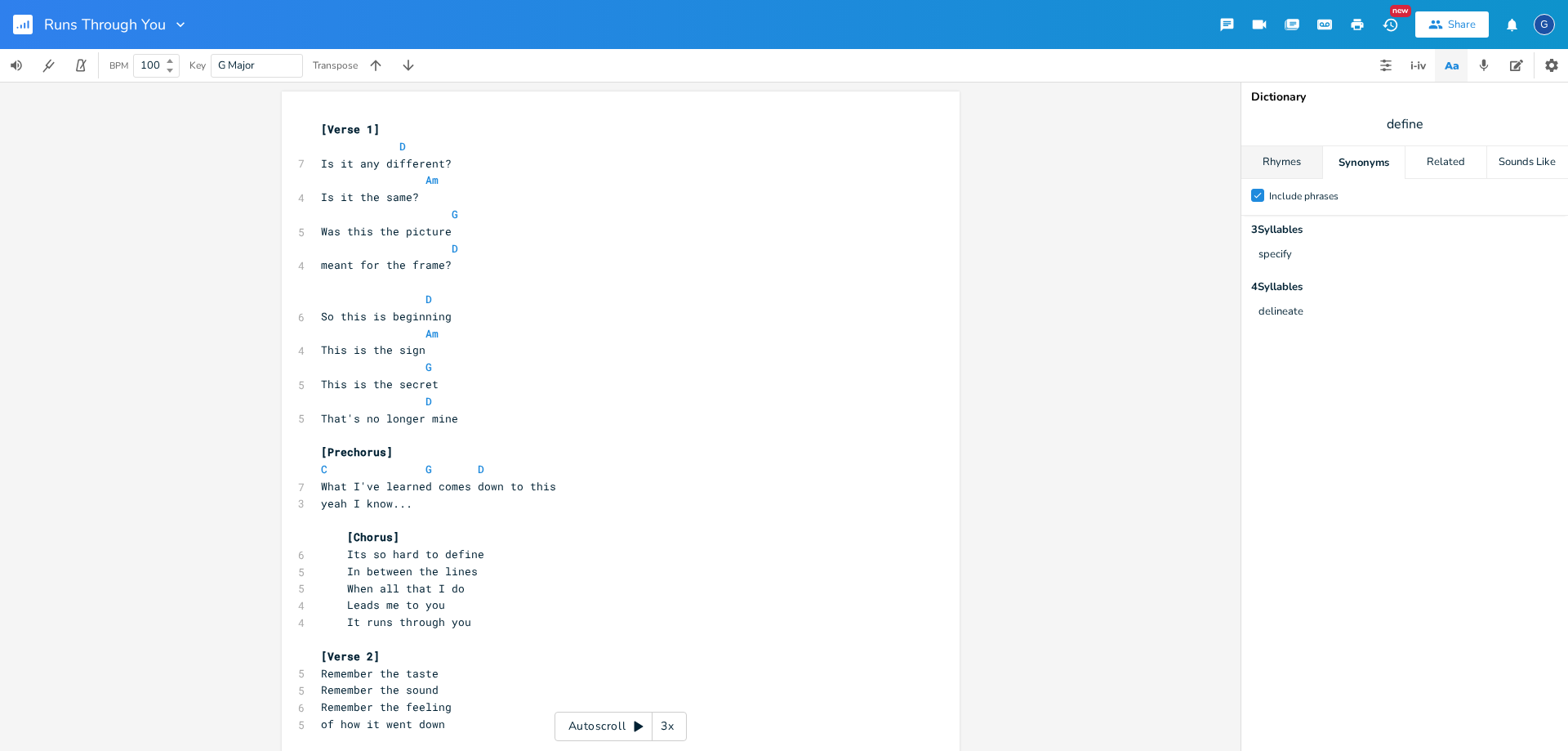
click at [1294, 163] on div "Rhymes" at bounding box center [1281, 162] width 80 height 32
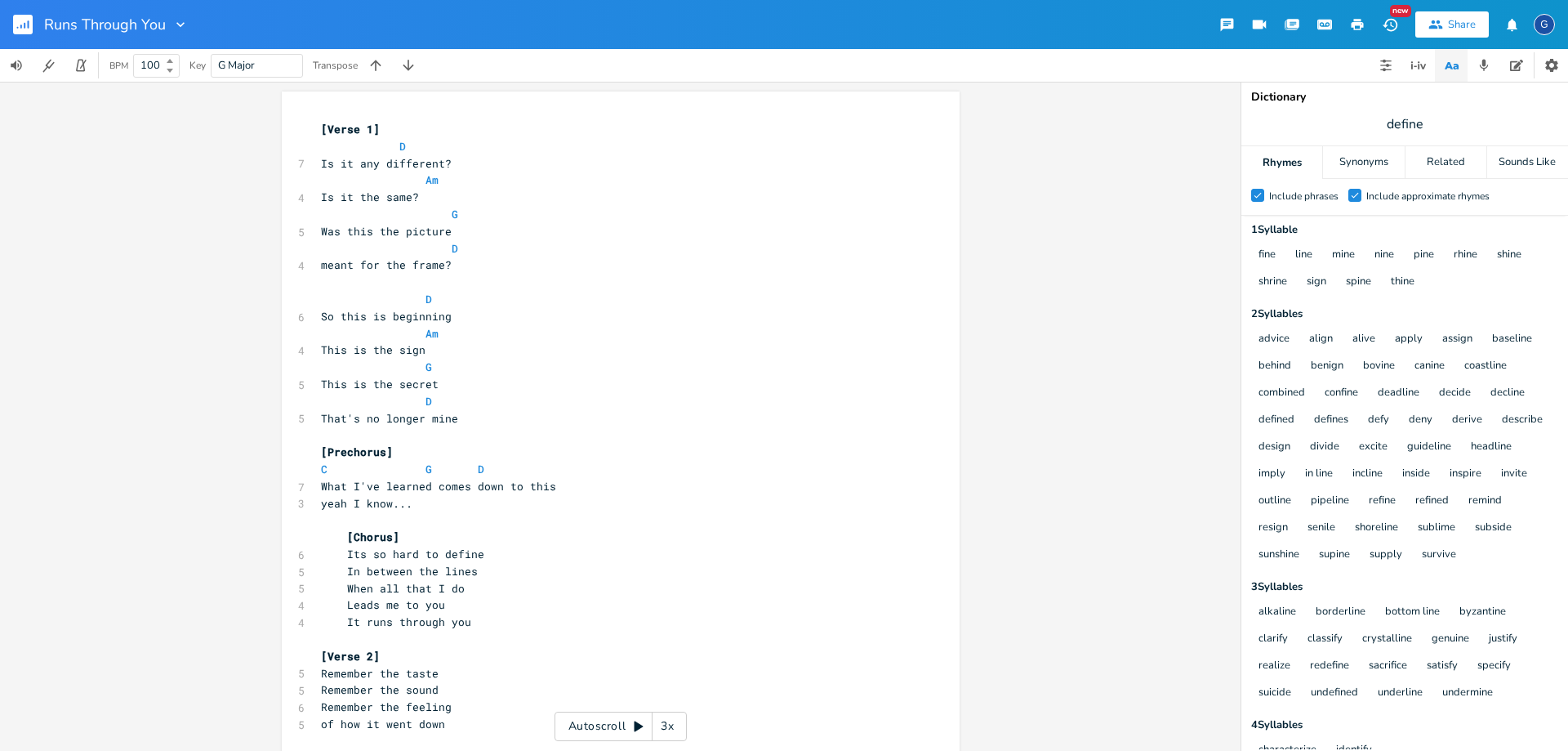
scroll to position [0, 17]
click at [352, 568] on span "In between the lines" at bounding box center [399, 571] width 157 height 15
type textarea "Words"
click at [354, 590] on span "When all that I do" at bounding box center [392, 588] width 144 height 15
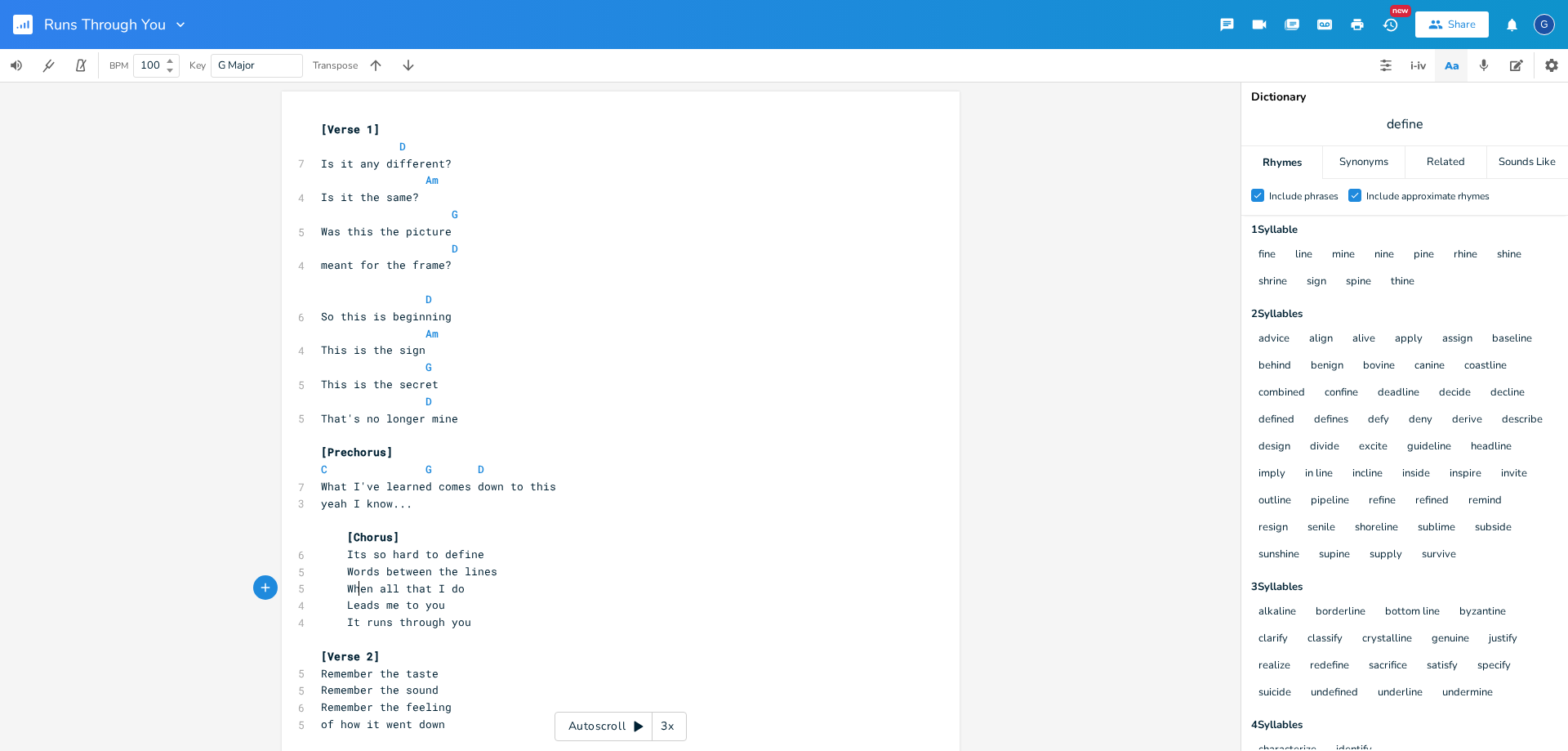
type textarea "When"
click at [354, 590] on span "When all that I do" at bounding box center [392, 588] width 144 height 15
click at [503, 594] on pre "When all that I do" at bounding box center [612, 588] width 590 height 17
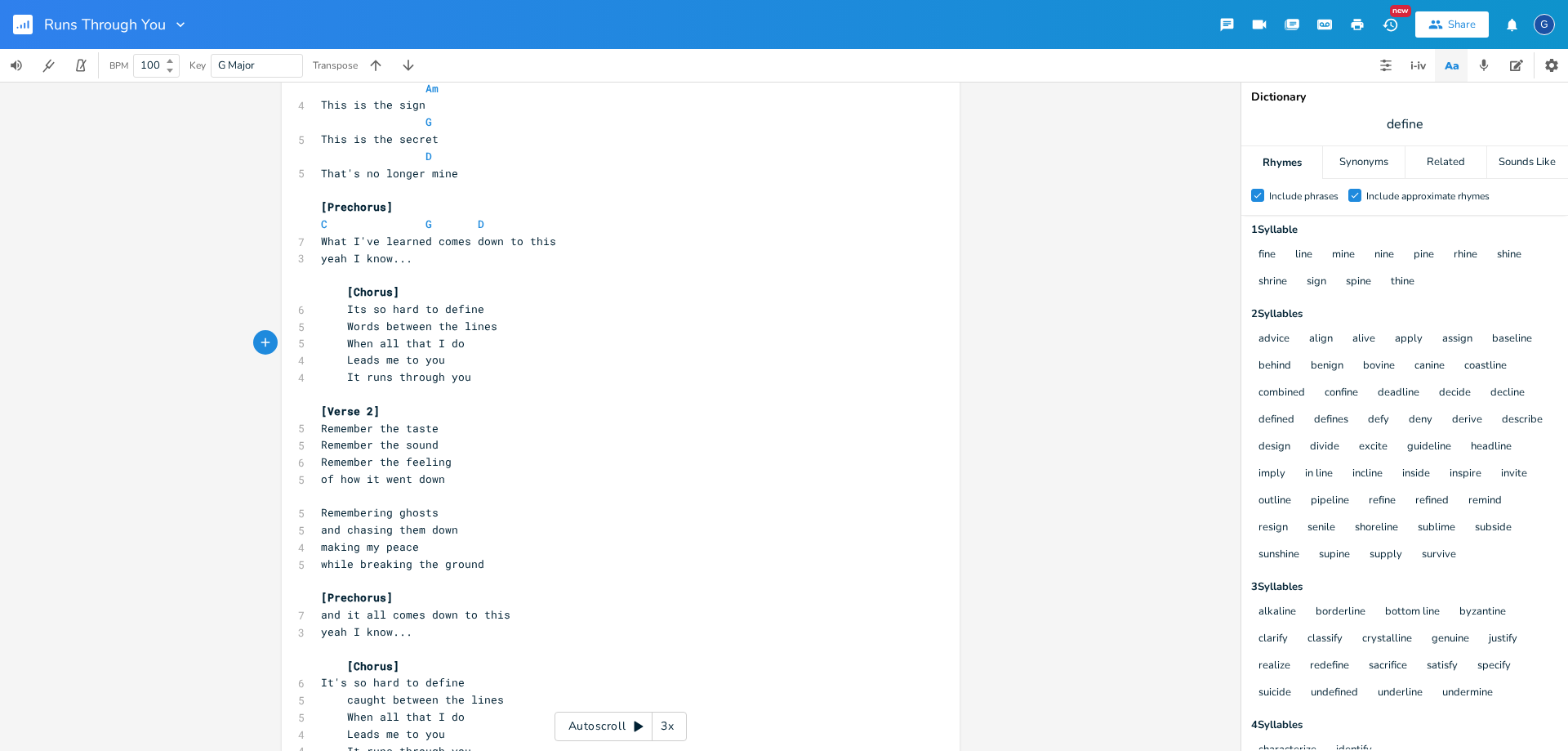
scroll to position [327, 0]
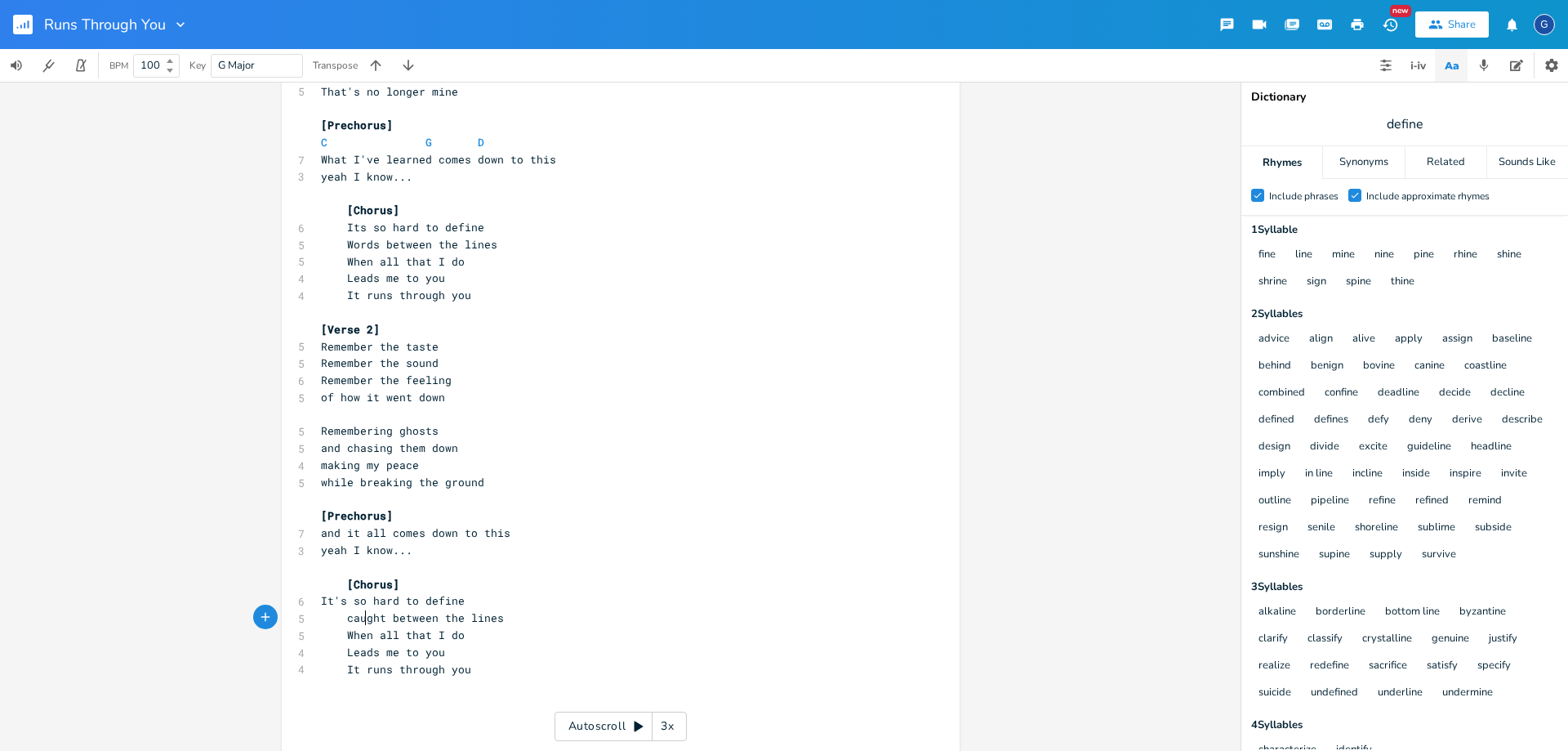
click at [358, 618] on span "caught between the lines" at bounding box center [412, 617] width 183 height 15
type textarea "words"
click at [403, 553] on span "yeah I know..." at bounding box center [367, 550] width 91 height 15
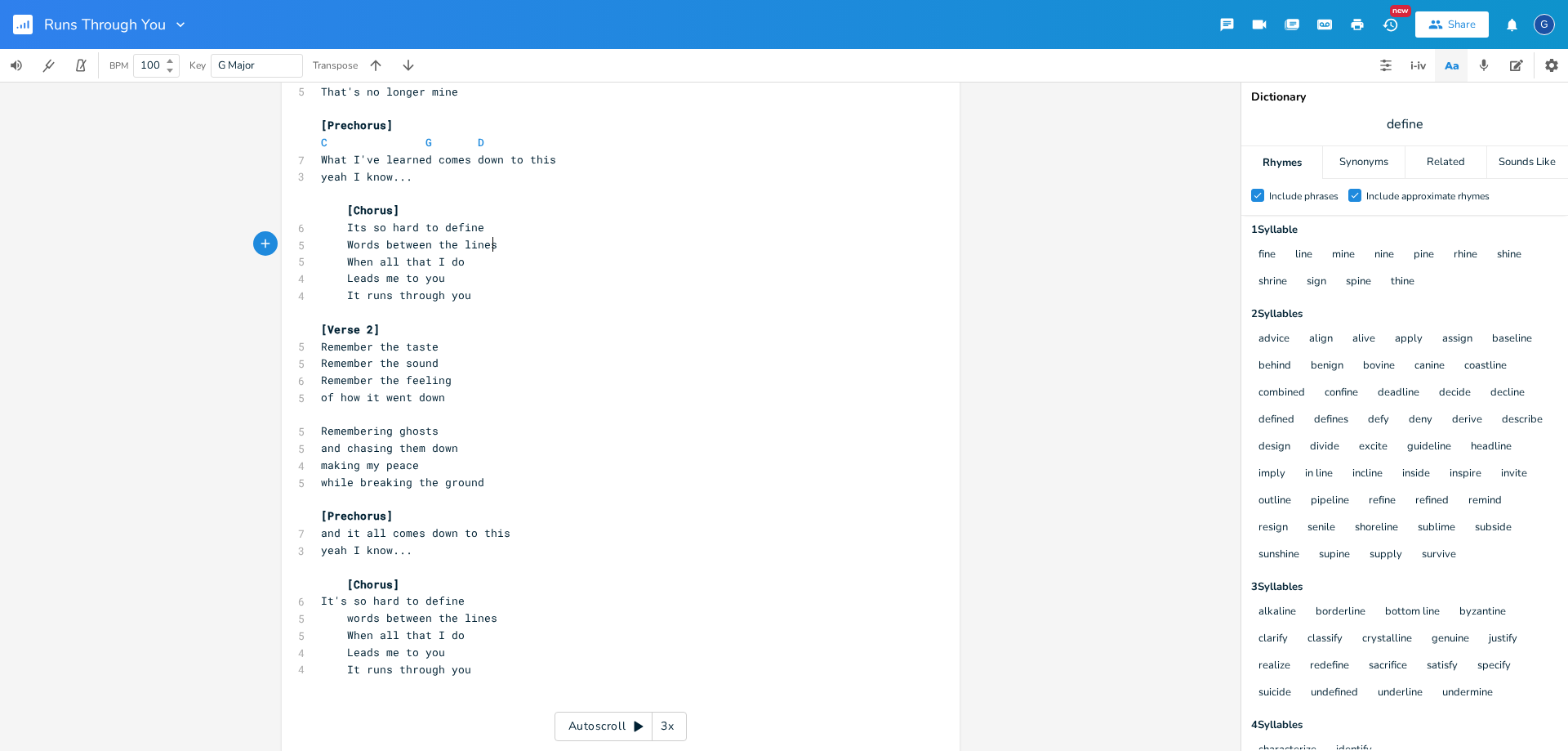
click at [486, 242] on span "Words between the lines" at bounding box center [409, 244] width 177 height 15
drag, startPoint x: 486, startPoint y: 242, endPoint x: 349, endPoint y: 249, distance: 137.2
click at [349, 249] on span "Words between the lines" at bounding box center [409, 244] width 177 height 15
type textarea "Words between the lines"
click at [349, 249] on span "Words between the lines" at bounding box center [409, 244] width 177 height 15
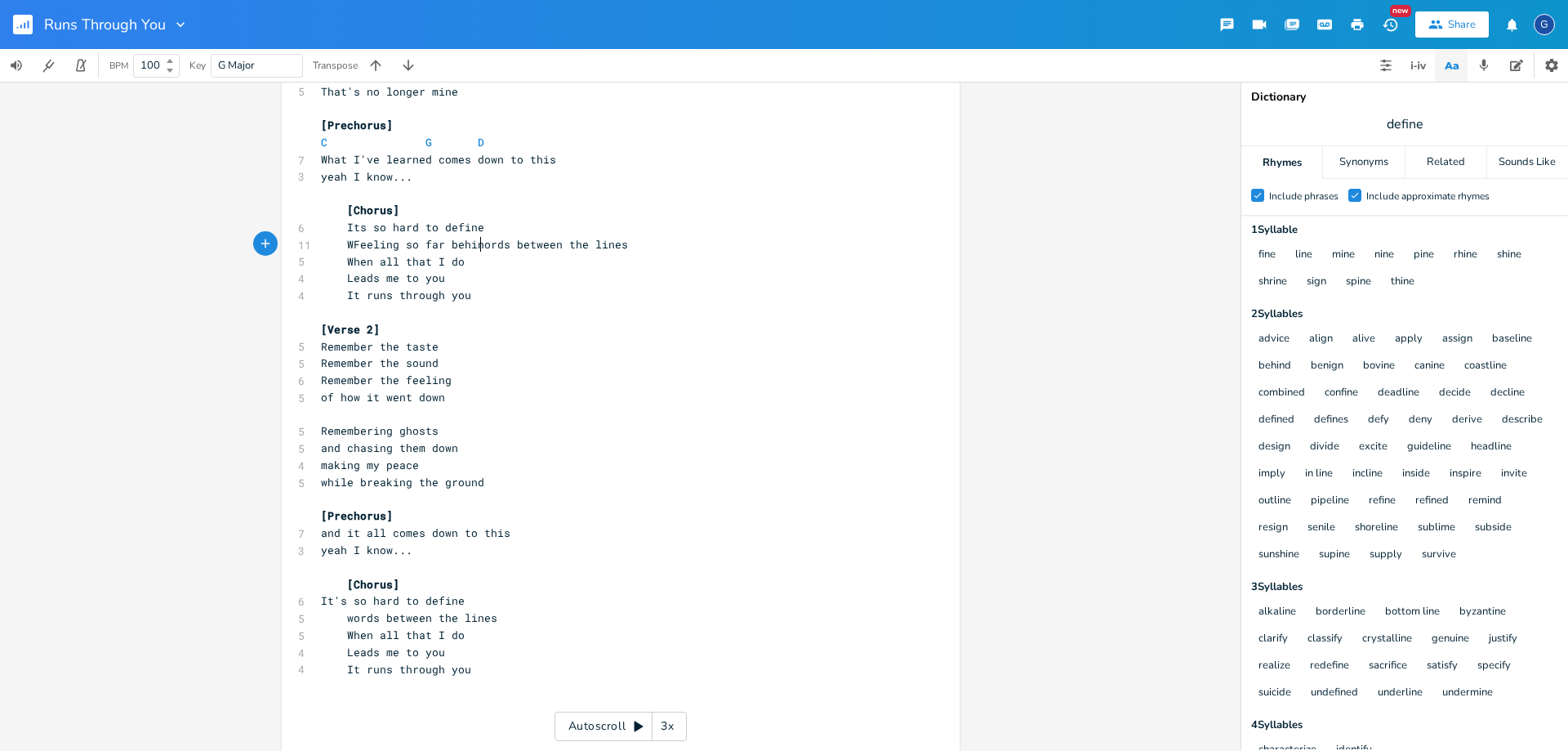
type textarea "Feeling so far behind"
click at [665, 247] on pre "WFeeling so far behindords between the lines" at bounding box center [612, 244] width 590 height 17
click at [441, 241] on span "WFeeling so far behind" at bounding box center [406, 244] width 170 height 15
drag, startPoint x: 441, startPoint y: 241, endPoint x: 358, endPoint y: 247, distance: 83.2
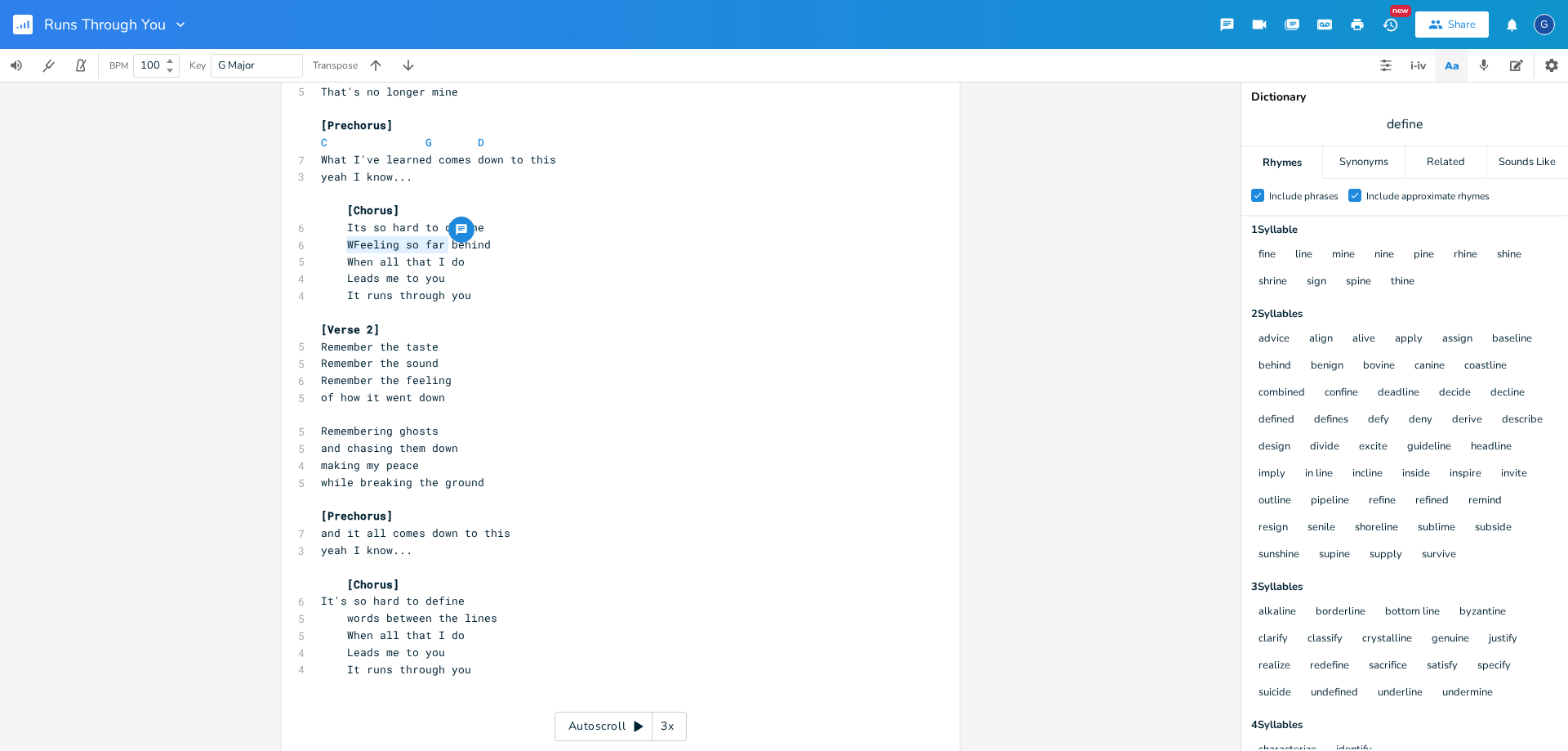
click at [358, 247] on span "WFeeling so far behind" at bounding box center [406, 244] width 170 height 15
type textarea "Leave it all"
click at [358, 262] on span "When all that I do" at bounding box center [392, 261] width 144 height 15
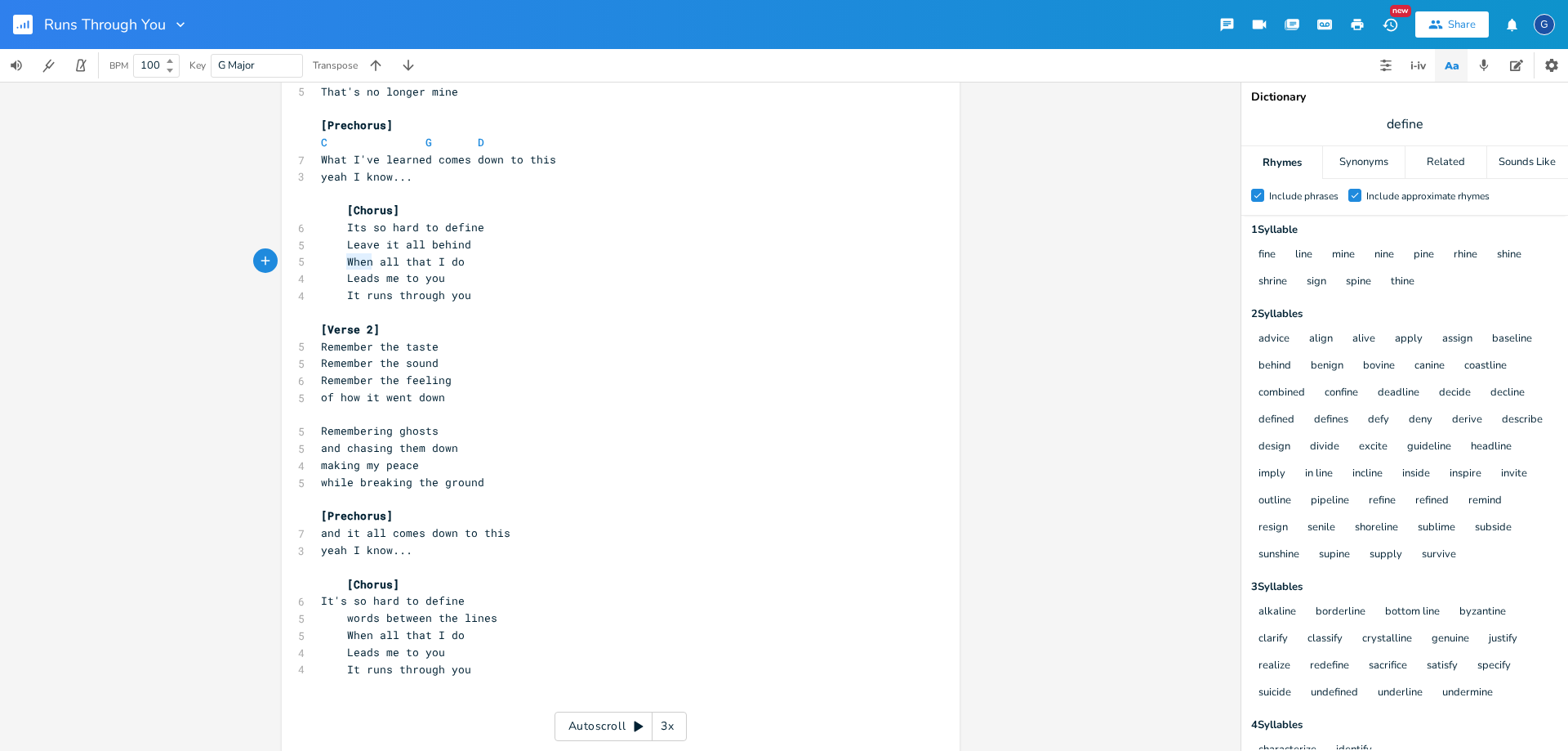
click at [358, 262] on span "When all that I do" at bounding box center [392, 261] width 144 height 15
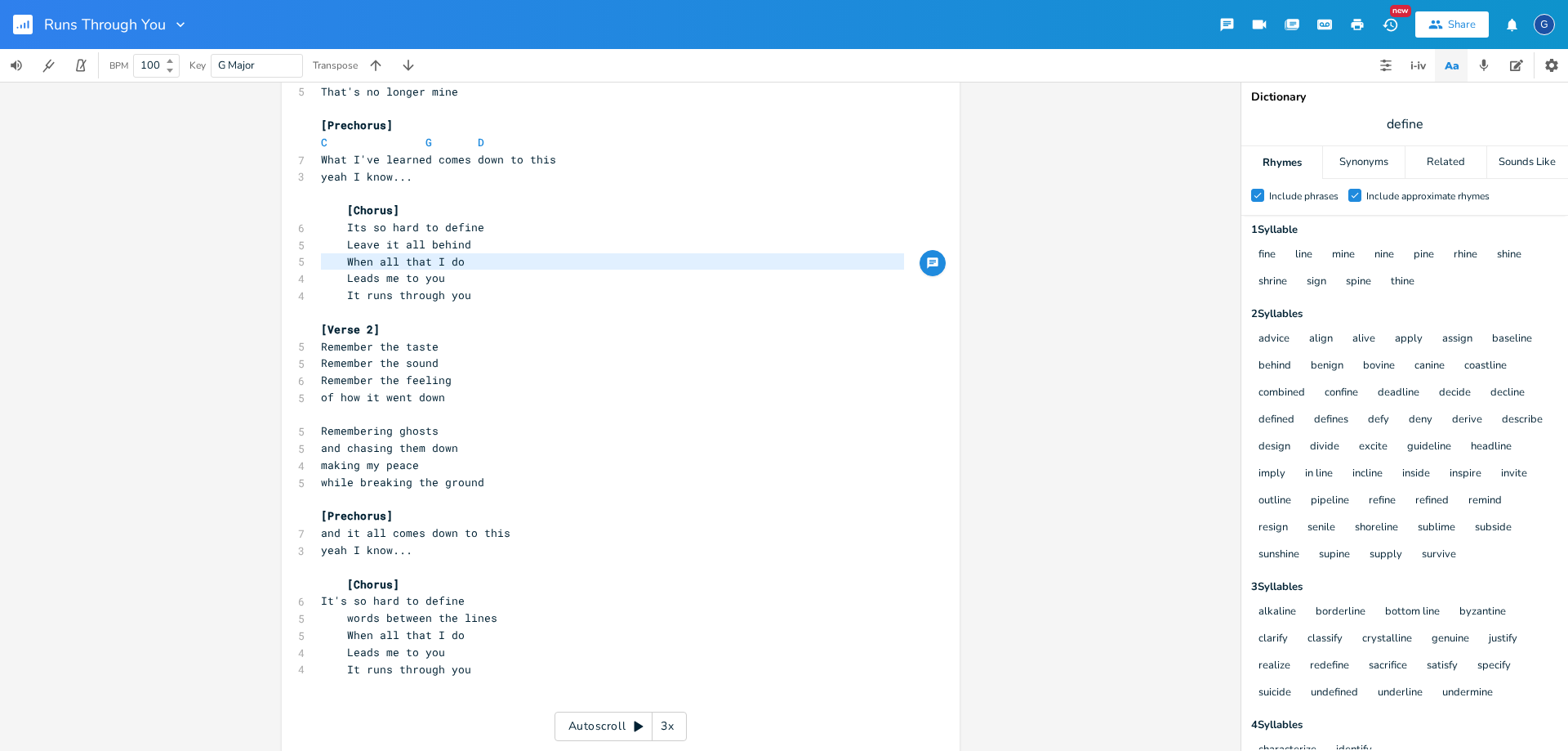
click at [358, 262] on span "When all that I do" at bounding box center [392, 261] width 144 height 15
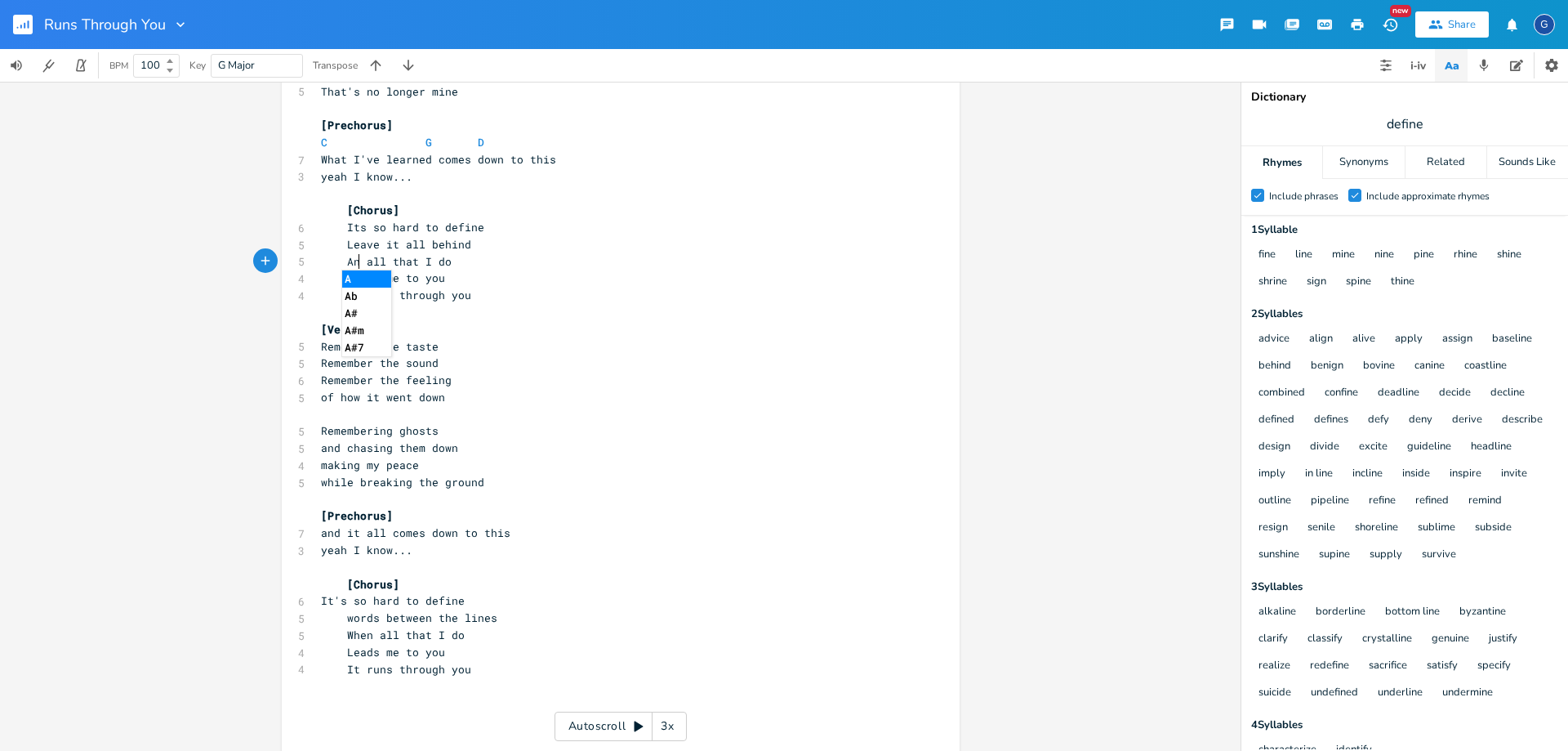
type textarea "And"
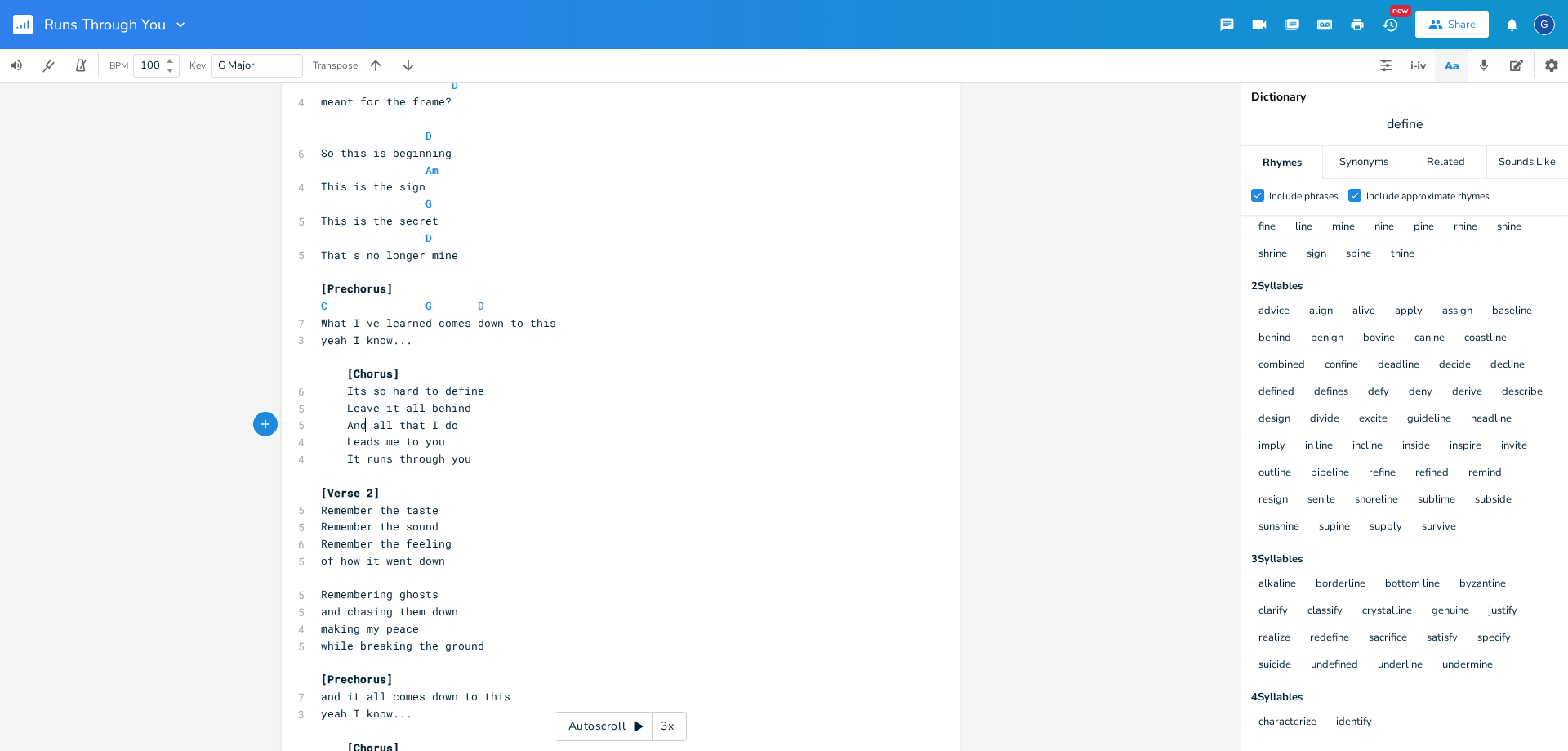
scroll to position [245, 0]
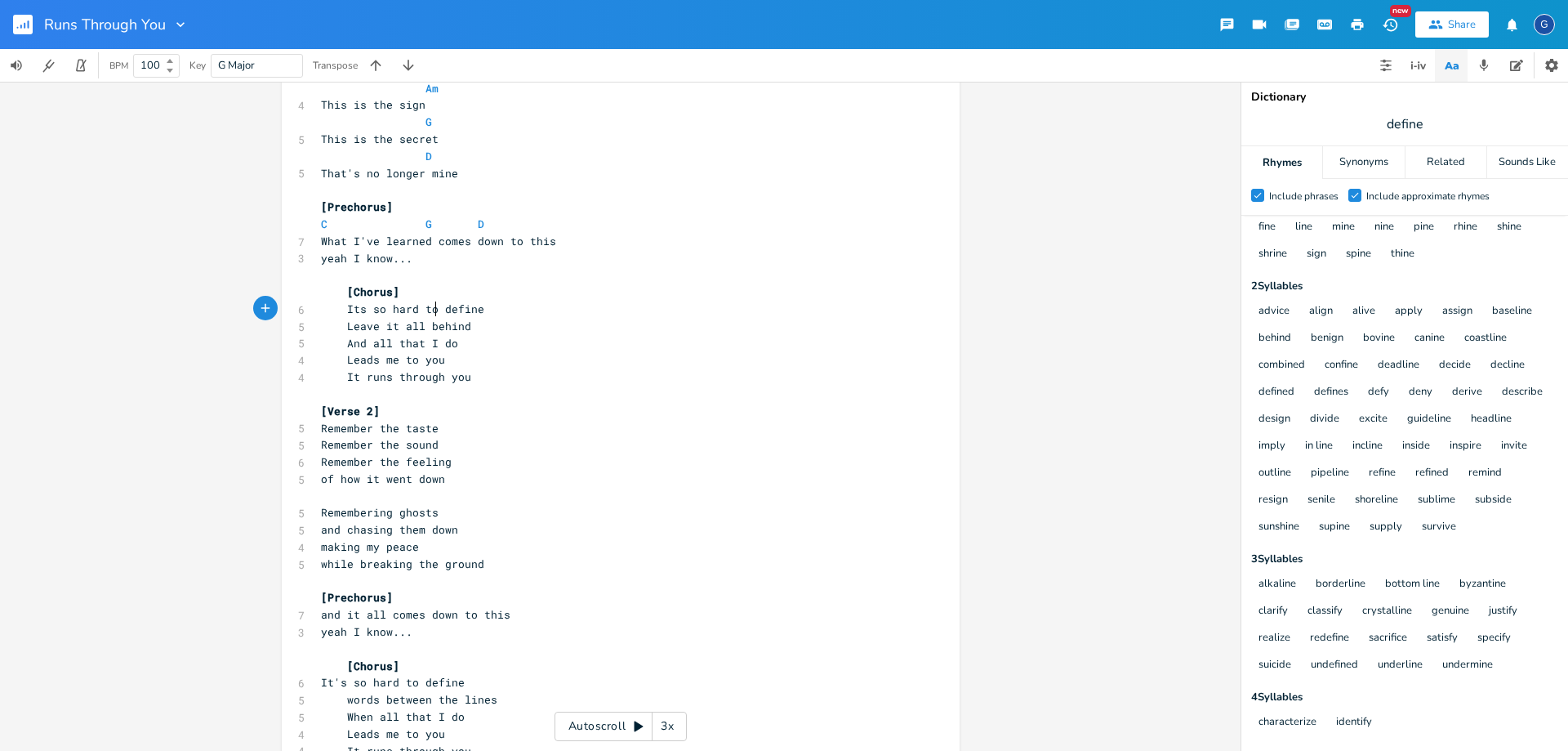
type textarea "hard to"
drag, startPoint x: 430, startPoint y: 307, endPoint x: 375, endPoint y: 314, distance: 55.4
click at [377, 314] on span "Its so hard to define" at bounding box center [402, 309] width 163 height 15
type textarea "s"
drag, startPoint x: 373, startPoint y: 314, endPoint x: 353, endPoint y: 314, distance: 20.0
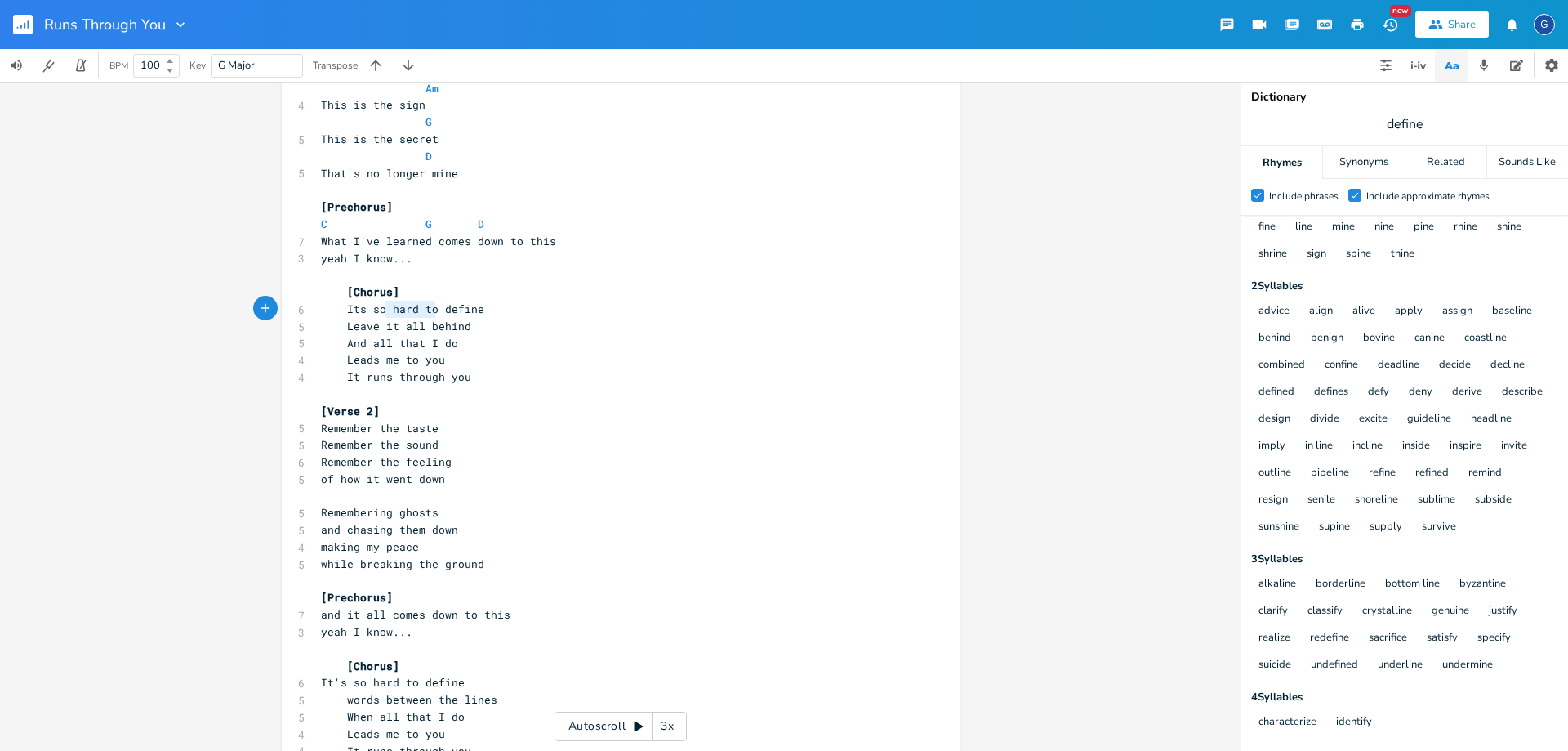
click at [364, 314] on span "Its so hard to define" at bounding box center [402, 309] width 163 height 15
type textarea "s"
click at [352, 314] on span "Its so hard to define" at bounding box center [402, 309] width 163 height 15
type textarea "t"
click at [347, 313] on span "Its so hard to define" at bounding box center [402, 309] width 163 height 15
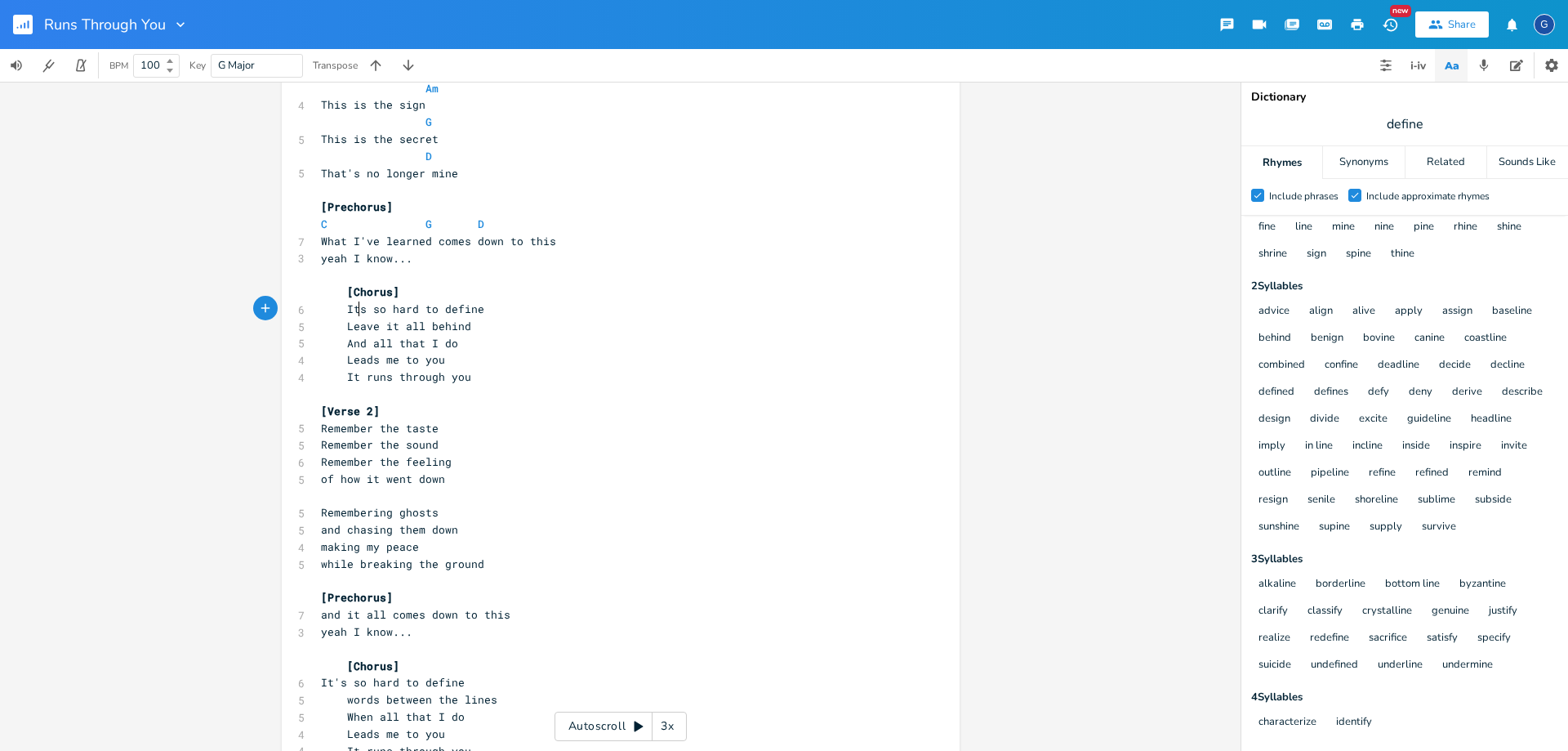
click at [345, 312] on span "Its so hard to define" at bounding box center [402, 309] width 163 height 15
type textarea "Its"
click at [345, 312] on span "Its so hard to define" at bounding box center [402, 309] width 163 height 15
click at [428, 311] on span "Its so hard to define" at bounding box center [402, 309] width 163 height 15
type textarea "We don't have to"
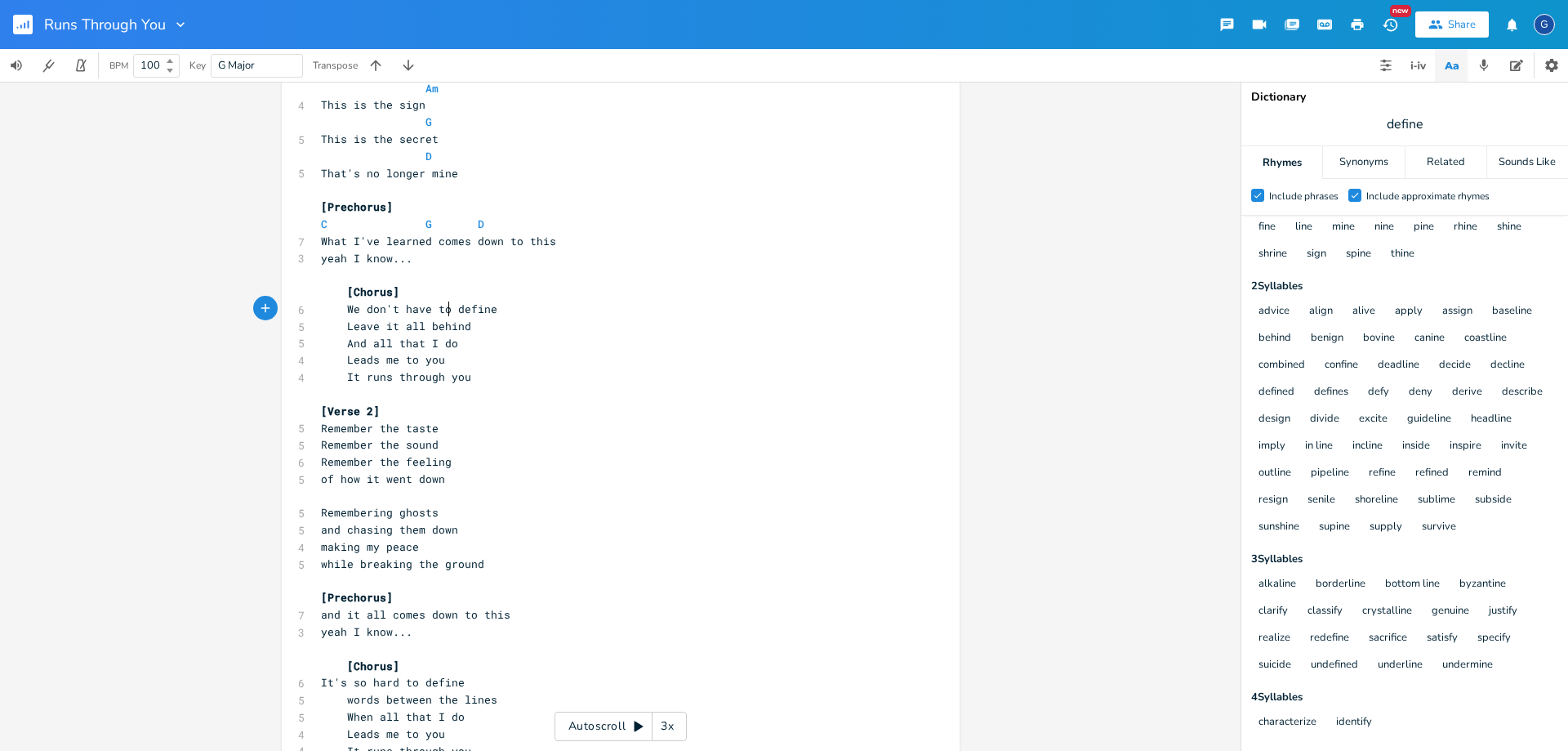
scroll to position [0, 82]
click at [416, 325] on span "Leave it all behind" at bounding box center [396, 326] width 150 height 15
type textarea "all"
click at [416, 325] on span "Leave it all behind" at bounding box center [396, 326] width 150 height 15
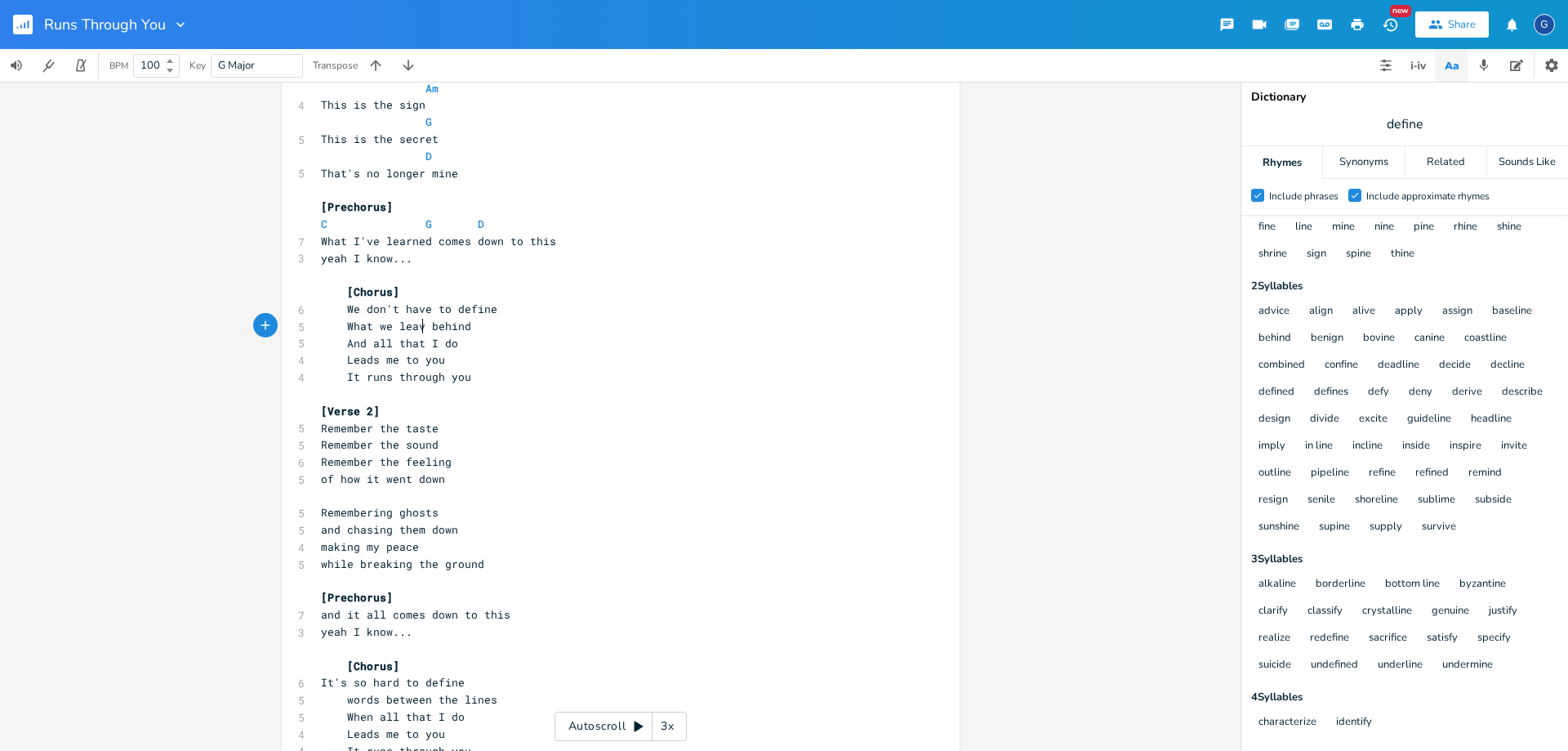
type textarea "What we leave"
click at [352, 344] on span "And all that I do" at bounding box center [389, 344] width 137 height 15
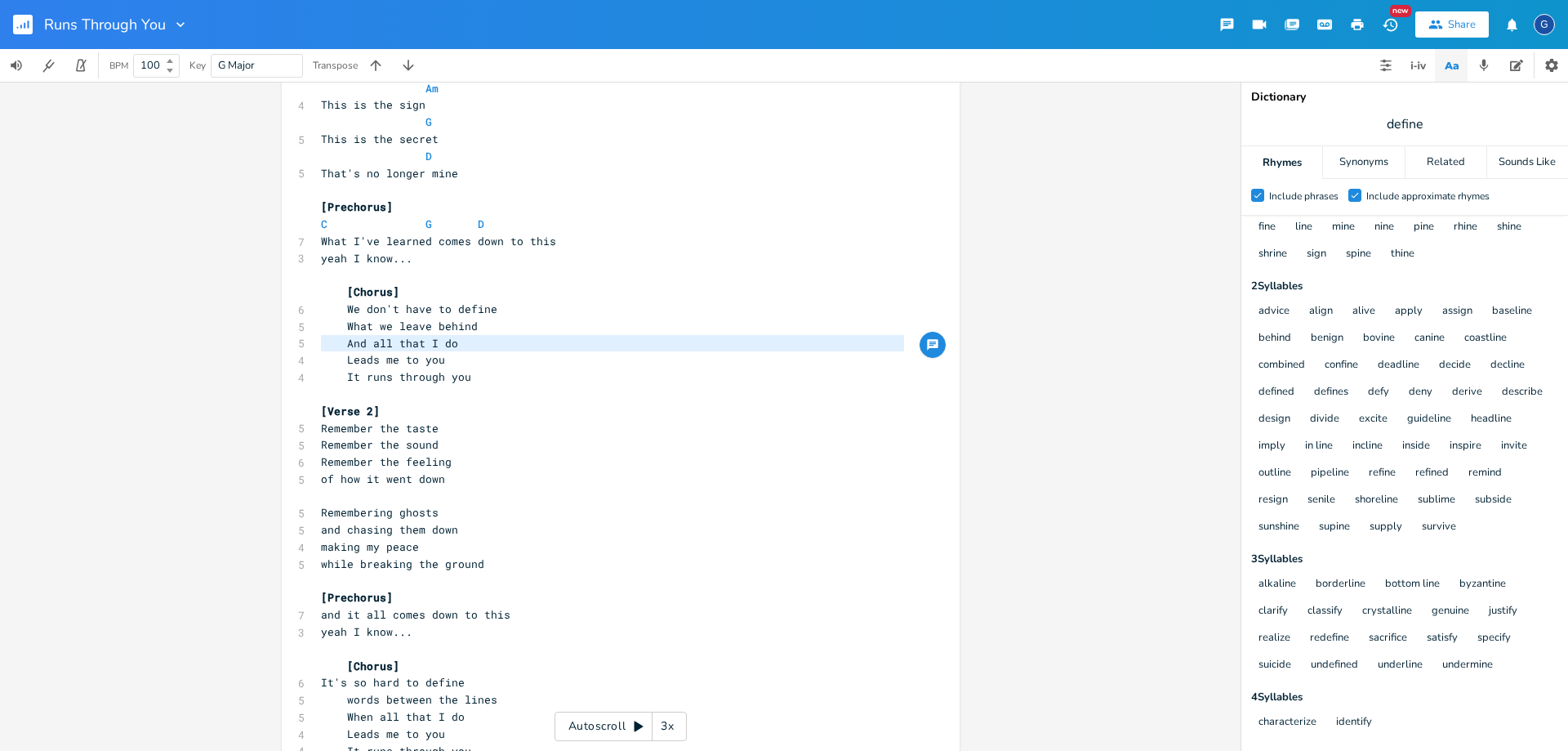
type textarea "And all that I do"
click at [352, 344] on span "And all that I do" at bounding box center [389, 344] width 137 height 15
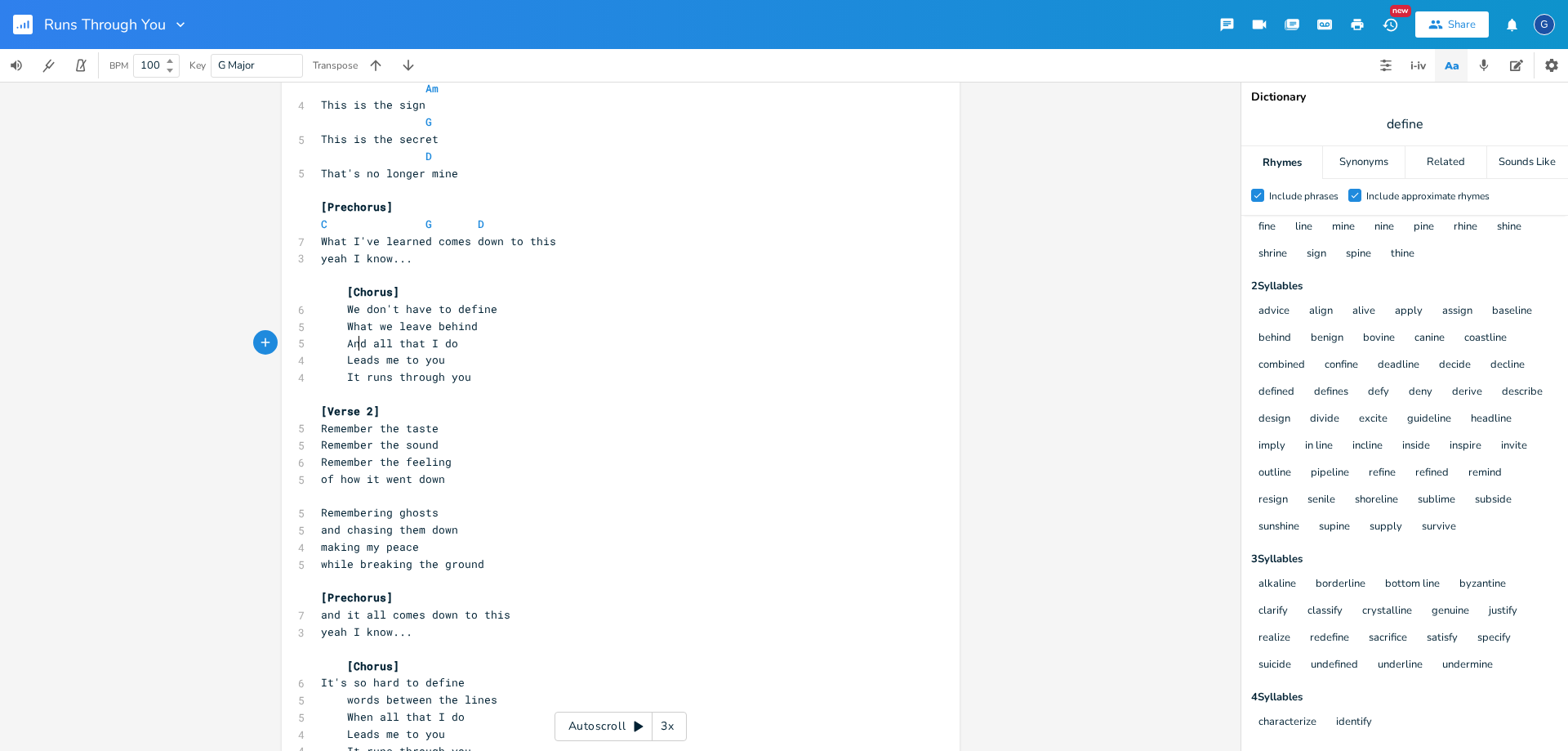
click at [359, 344] on span "And all that I do" at bounding box center [389, 344] width 137 height 15
type textarea "When"
click at [353, 344] on span "When all that I do" at bounding box center [392, 344] width 144 height 15
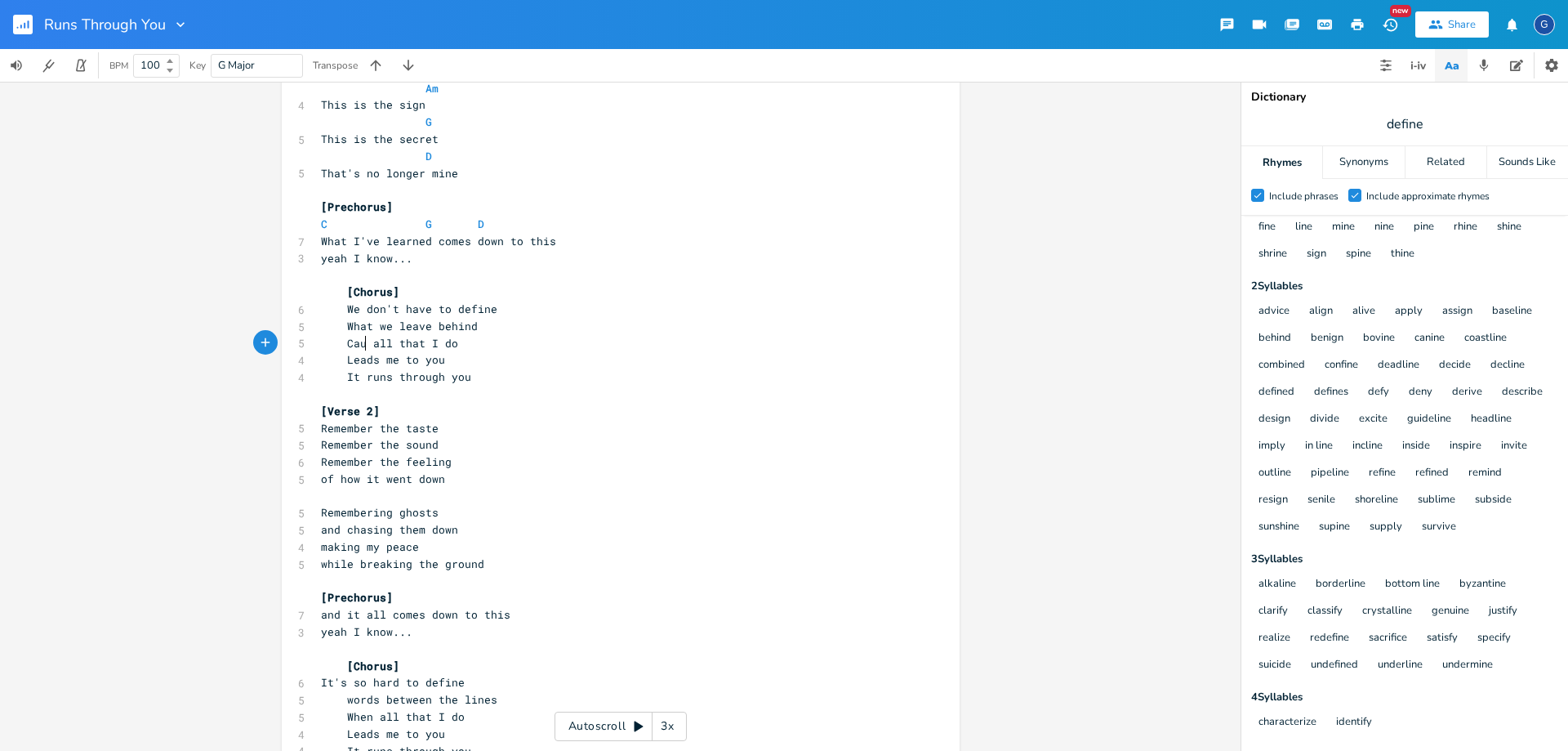
type textarea "Cause"
click at [363, 341] on span "Cause all that I do" at bounding box center [396, 344] width 150 height 15
type textarea "And"
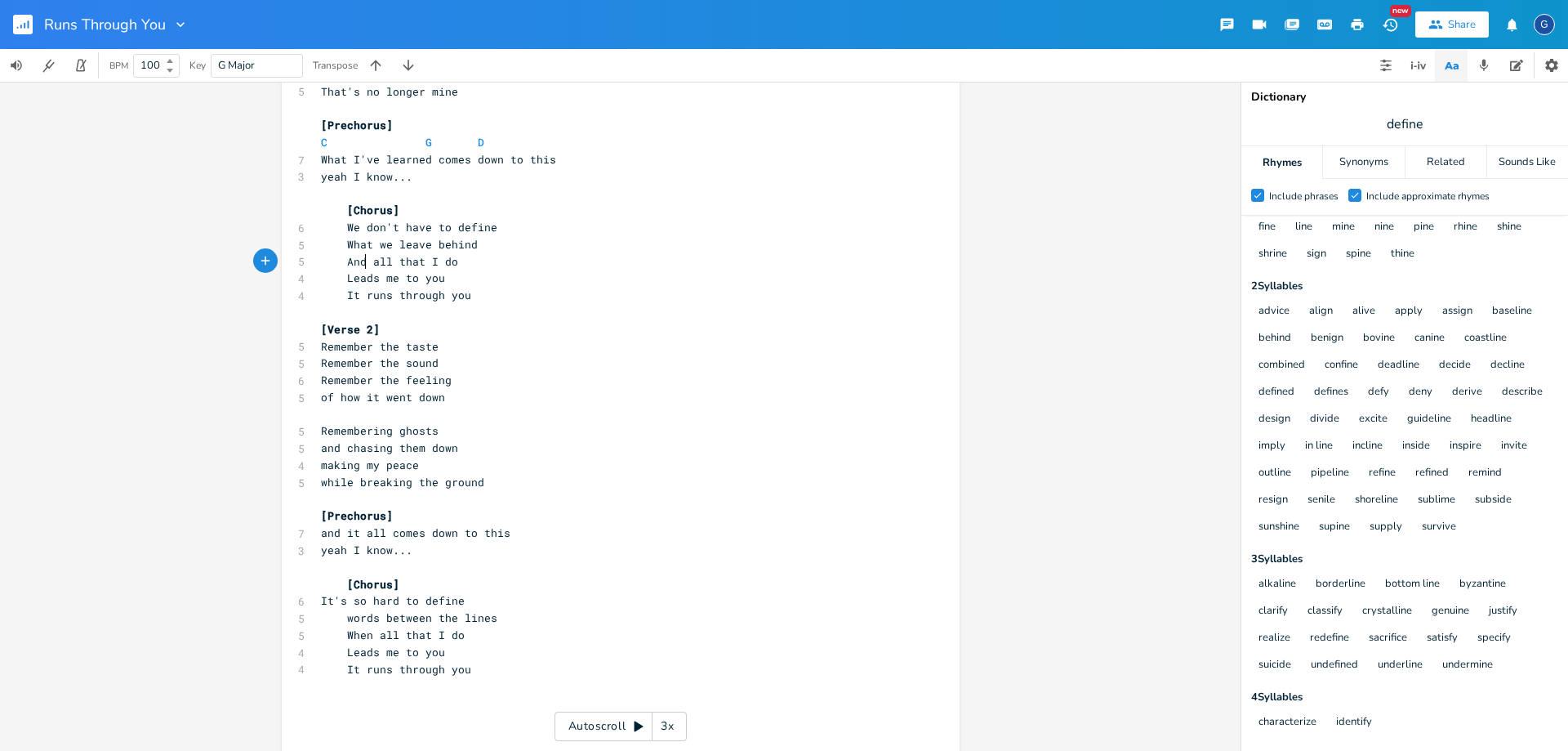
scroll to position [372, 0]
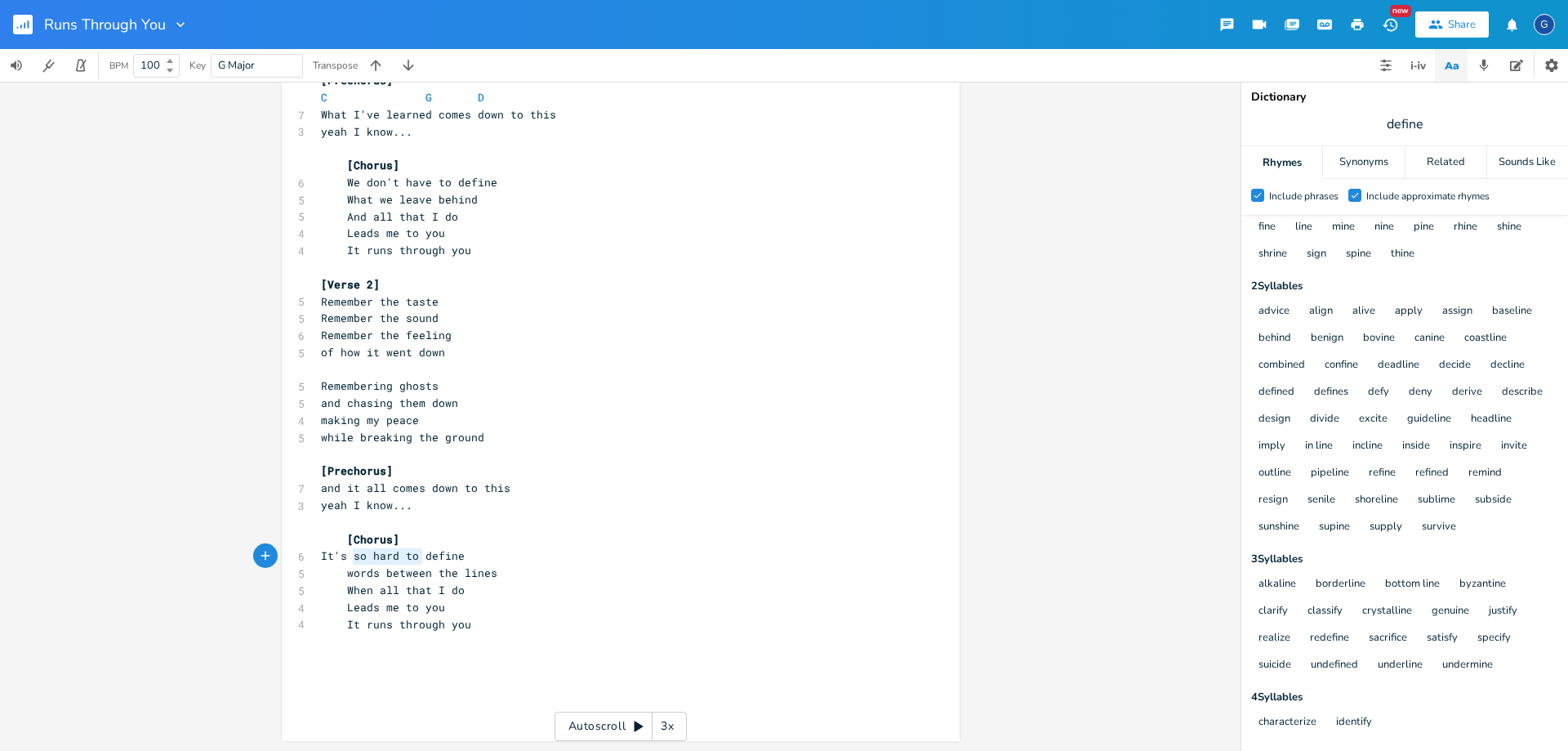
type textarea "It's so hard"
drag, startPoint x: 420, startPoint y: 554, endPoint x: 340, endPoint y: 557, distance: 80.1
click at [340, 557] on span "It's so hard to define" at bounding box center [392, 556] width 144 height 15
click at [341, 557] on span "It's so hard to define" at bounding box center [392, 556] width 144 height 15
click at [411, 549] on span "It's so hard to define" at bounding box center [392, 556] width 144 height 15
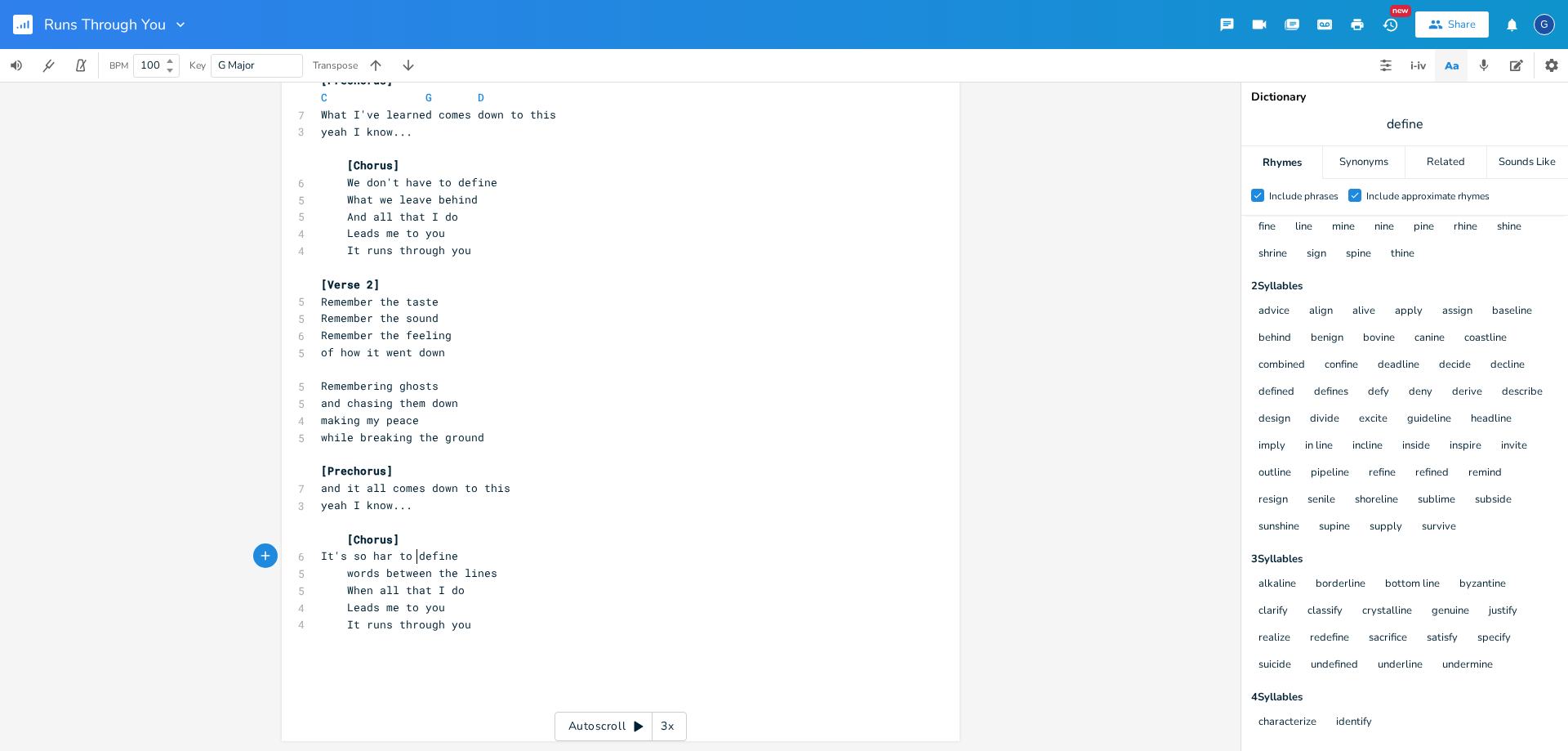
scroll to position [371, 0]
type textarea "We don't have t"
click at [494, 573] on pre "words between the lines" at bounding box center [612, 573] width 590 height 17
type textarea "What we leave behind"
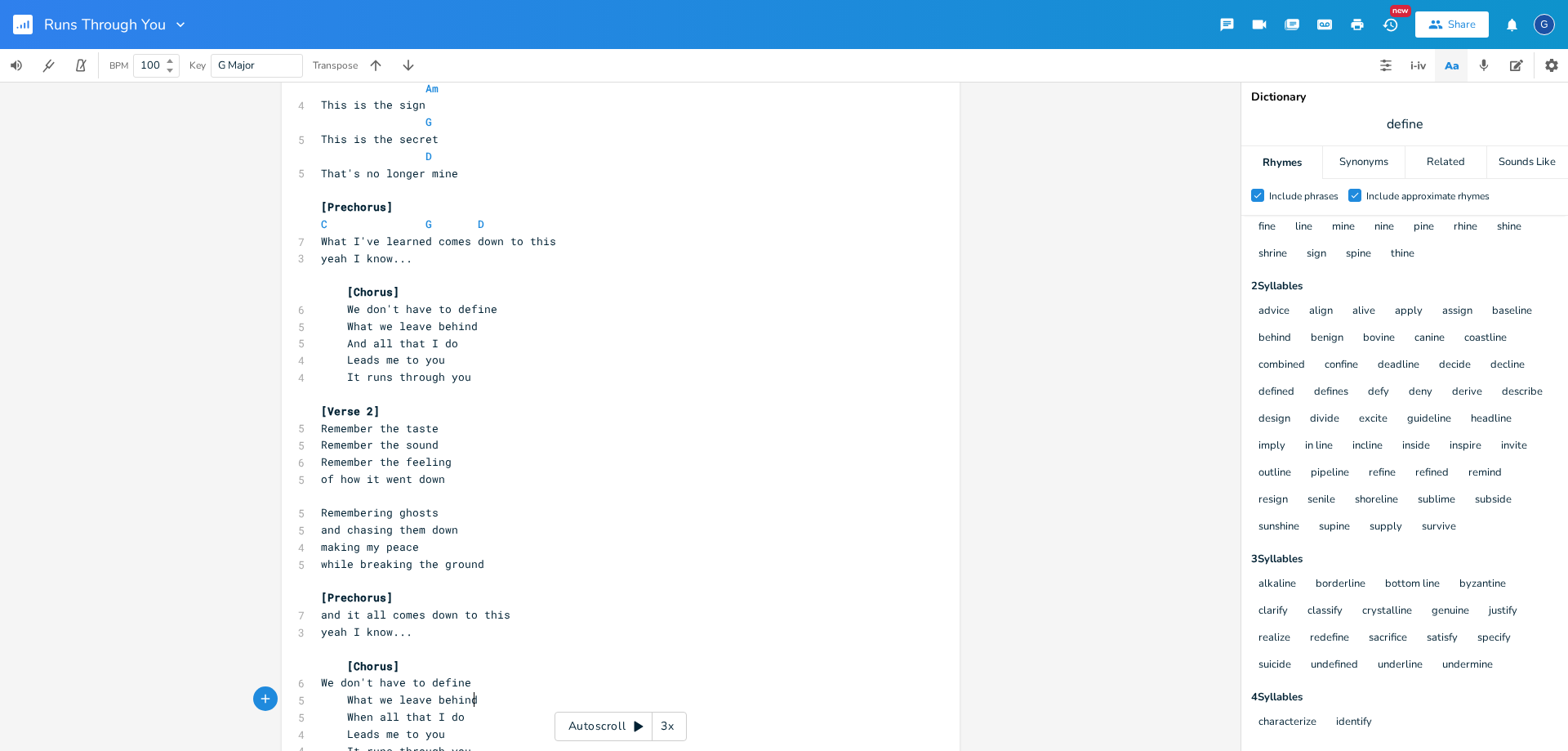
scroll to position [327, 0]
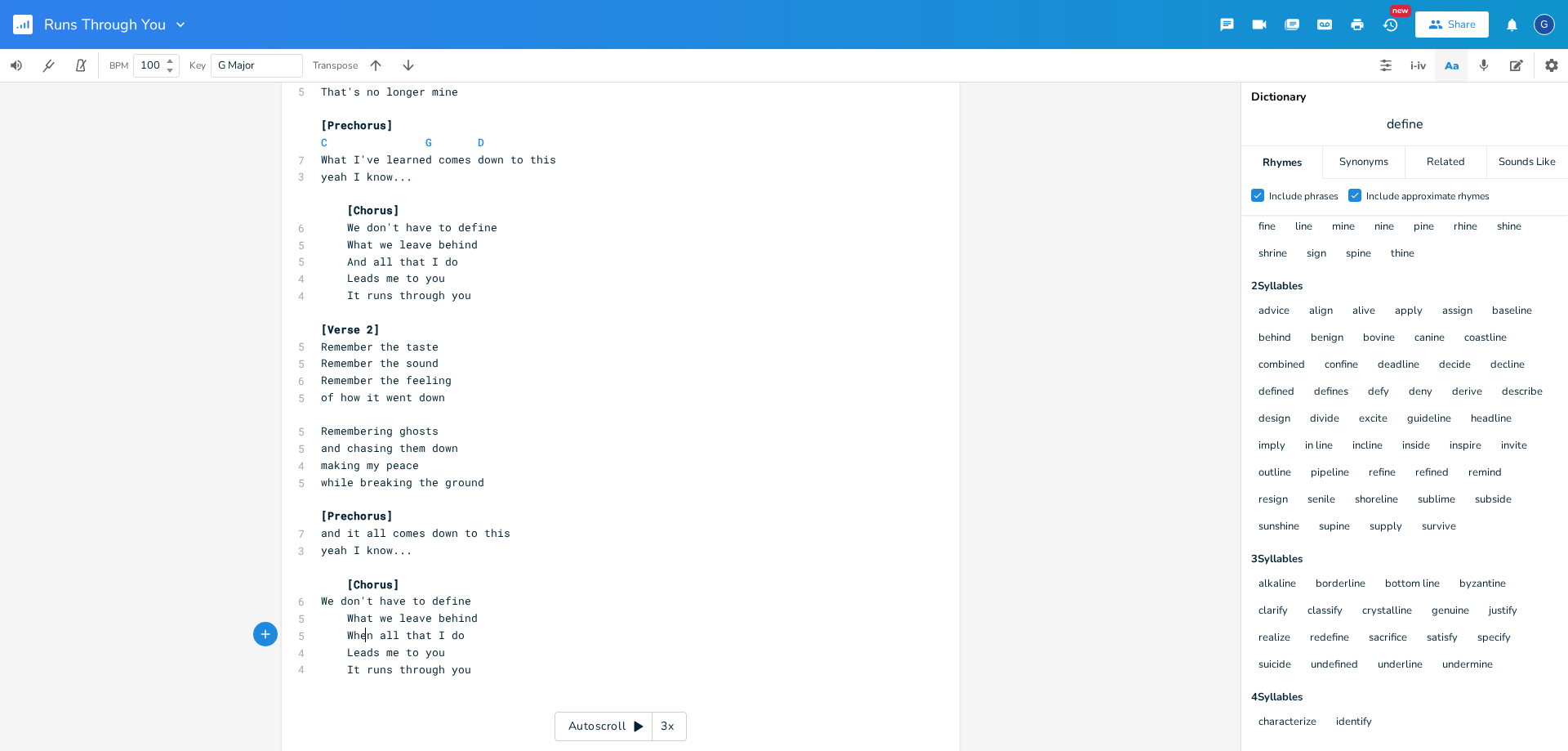
click at [359, 634] on span "When all that I do" at bounding box center [392, 635] width 144 height 15
type textarea "And"
